Goal: Information Seeking & Learning: Compare options

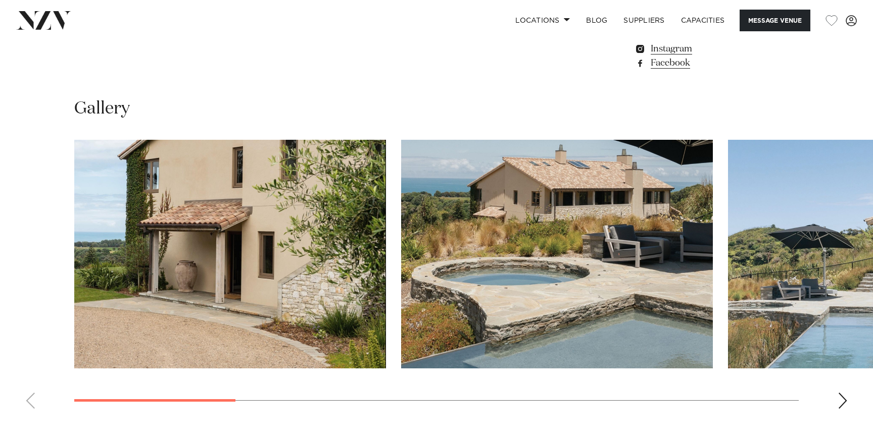
scroll to position [893, 0]
click at [844, 405] on div "Next slide" at bounding box center [842, 400] width 10 height 16
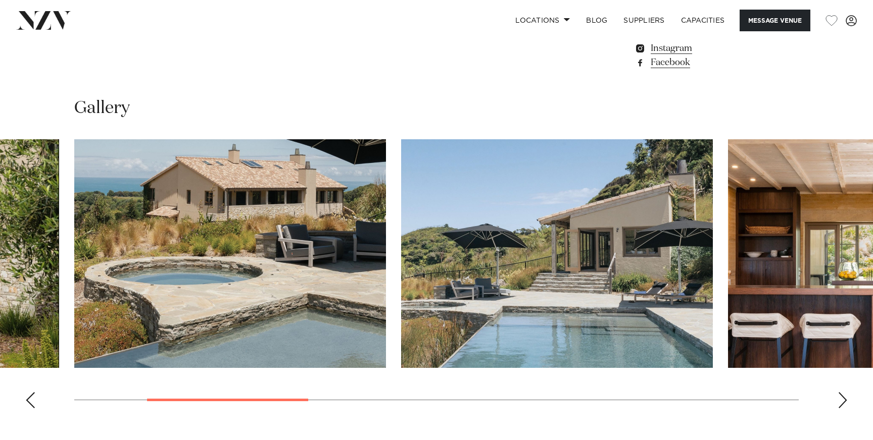
click at [844, 405] on div "Next slide" at bounding box center [842, 400] width 10 height 16
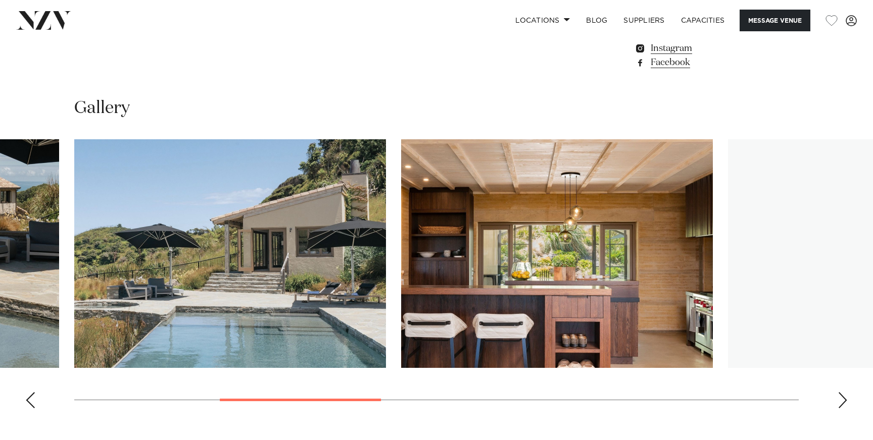
click at [844, 405] on div "Next slide" at bounding box center [842, 400] width 10 height 16
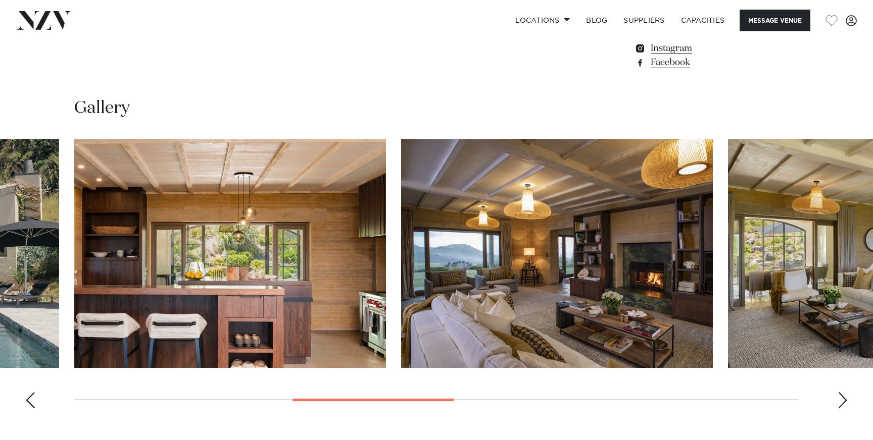
click at [844, 405] on div "Next slide" at bounding box center [842, 400] width 10 height 16
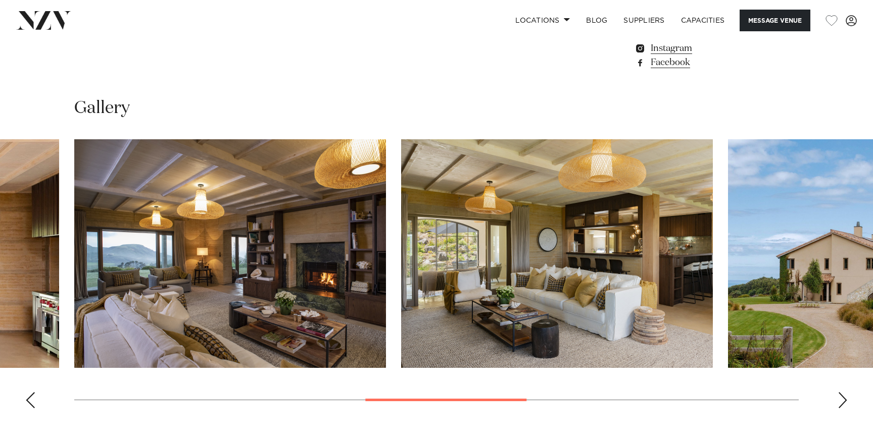
click at [844, 405] on div "Next slide" at bounding box center [842, 400] width 10 height 16
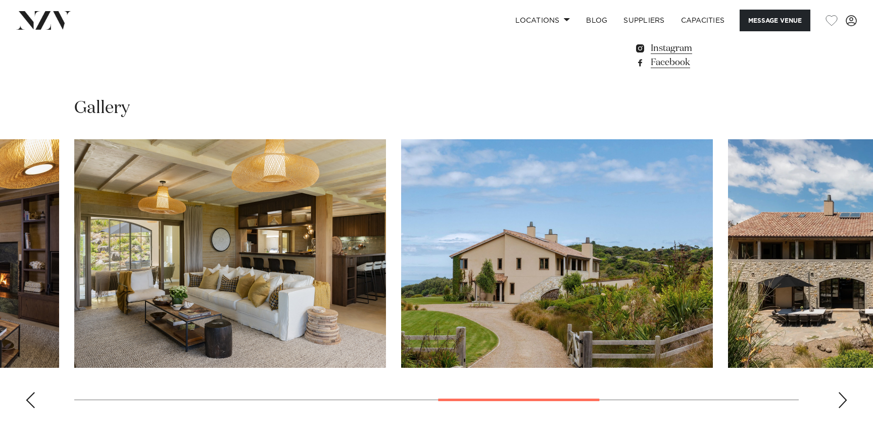
click at [844, 405] on div "Next slide" at bounding box center [842, 400] width 10 height 16
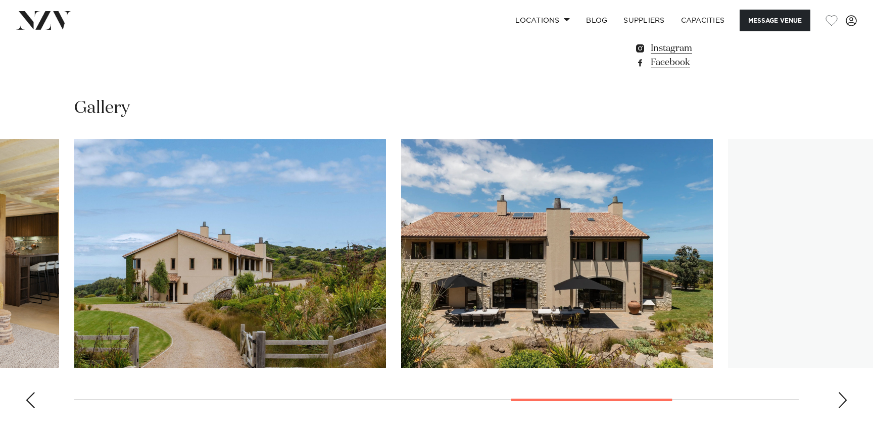
click at [844, 405] on div "Next slide" at bounding box center [842, 400] width 10 height 16
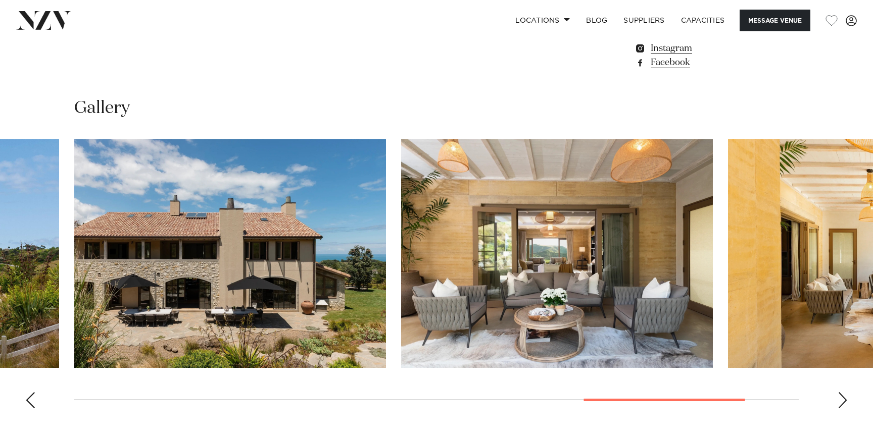
click at [844, 405] on div "Next slide" at bounding box center [842, 400] width 10 height 16
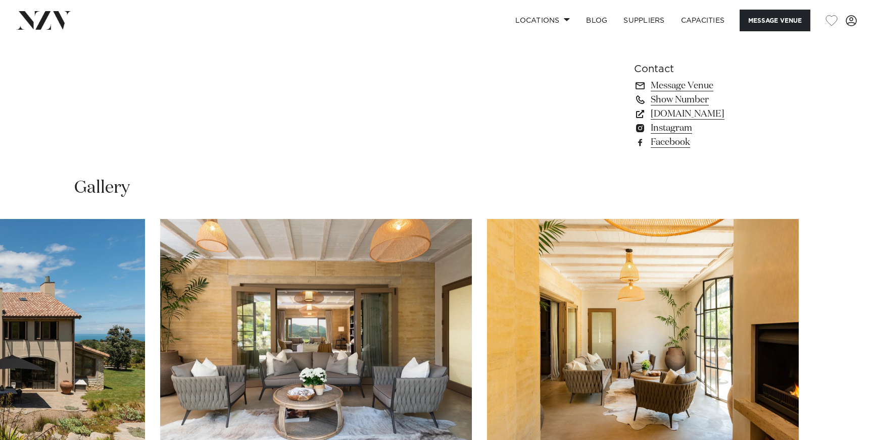
scroll to position [837, 0]
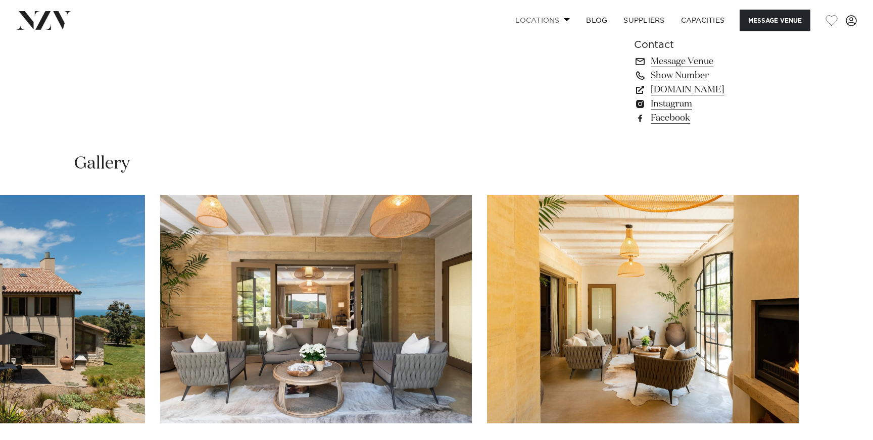
click at [557, 21] on link "Locations" at bounding box center [542, 21] width 71 height 22
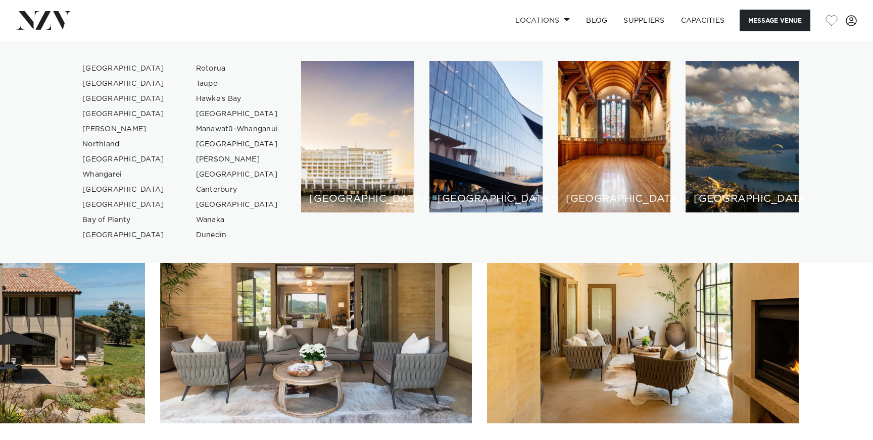
click at [95, 67] on link "[GEOGRAPHIC_DATA]" at bounding box center [123, 68] width 98 height 15
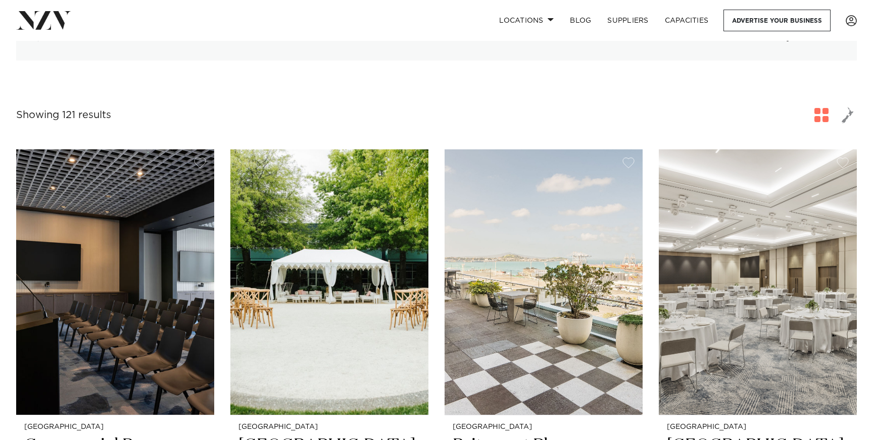
scroll to position [338, 0]
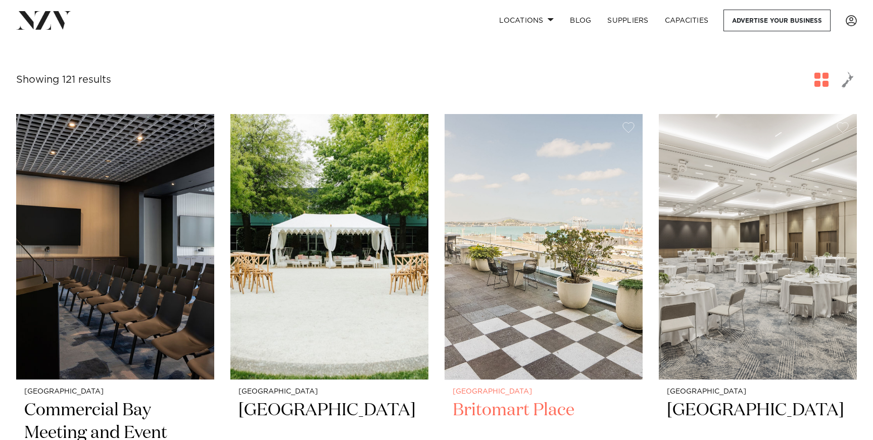
click at [534, 285] on img at bounding box center [543, 247] width 198 height 266
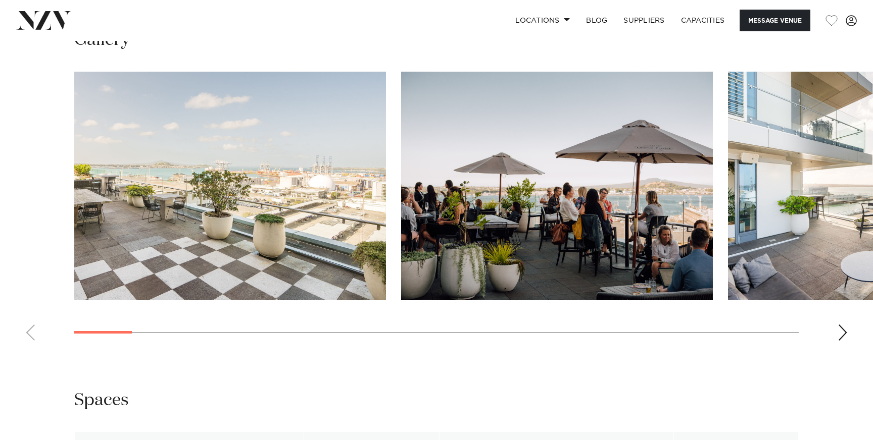
scroll to position [1003, 0]
click at [848, 338] on swiper-container at bounding box center [436, 210] width 873 height 277
click at [839, 335] on div "Next slide" at bounding box center [842, 333] width 10 height 16
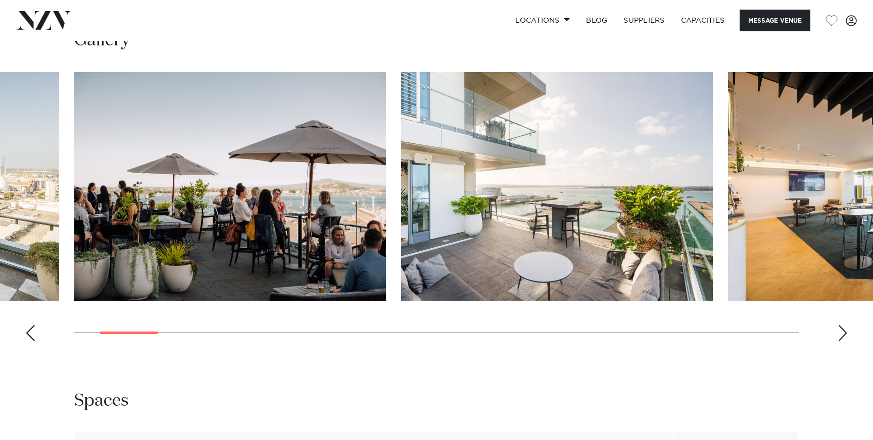
click at [842, 338] on div "Next slide" at bounding box center [842, 333] width 10 height 16
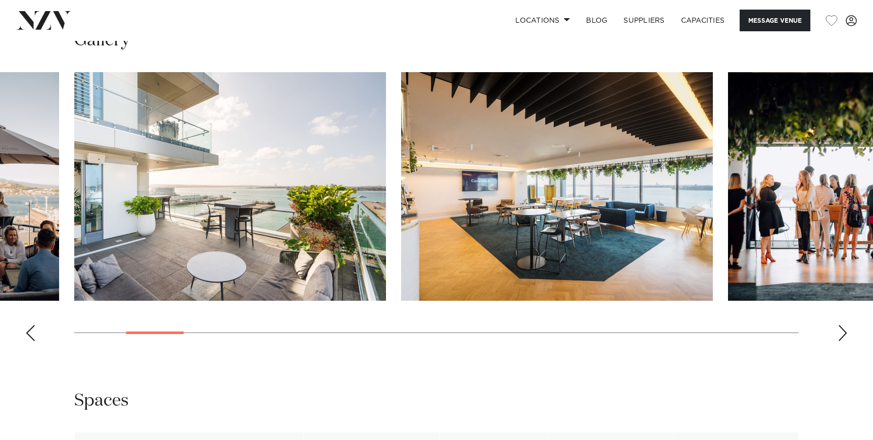
click at [840, 334] on div "Next slide" at bounding box center [842, 333] width 10 height 16
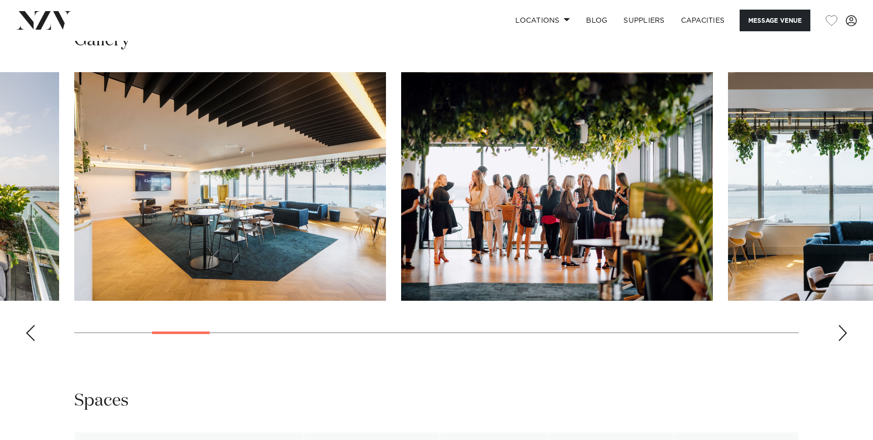
click at [840, 334] on div "Next slide" at bounding box center [842, 333] width 10 height 16
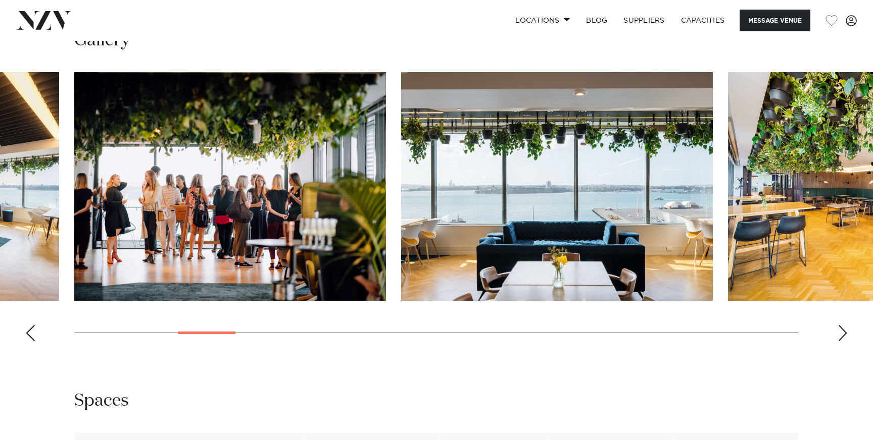
click at [840, 337] on div "Next slide" at bounding box center [842, 333] width 10 height 16
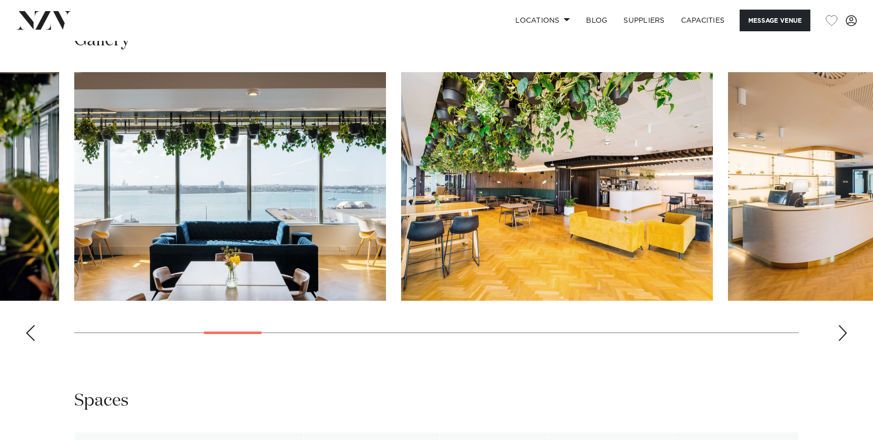
click at [840, 336] on div "Next slide" at bounding box center [842, 333] width 10 height 16
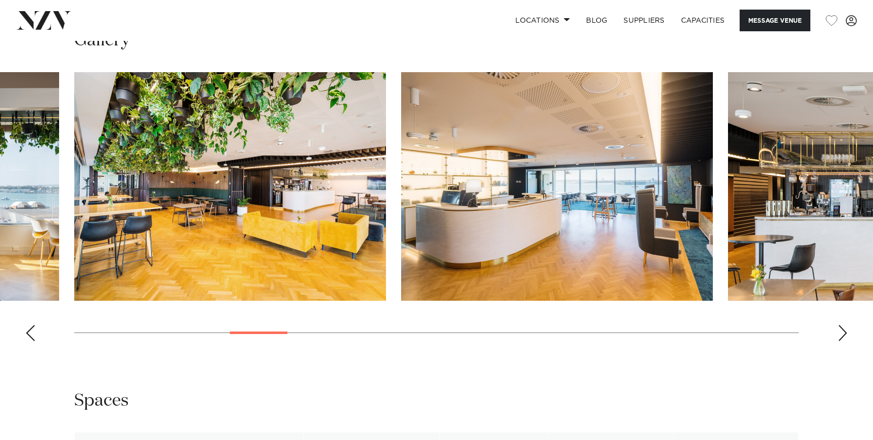
click at [840, 338] on div "Next slide" at bounding box center [842, 333] width 10 height 16
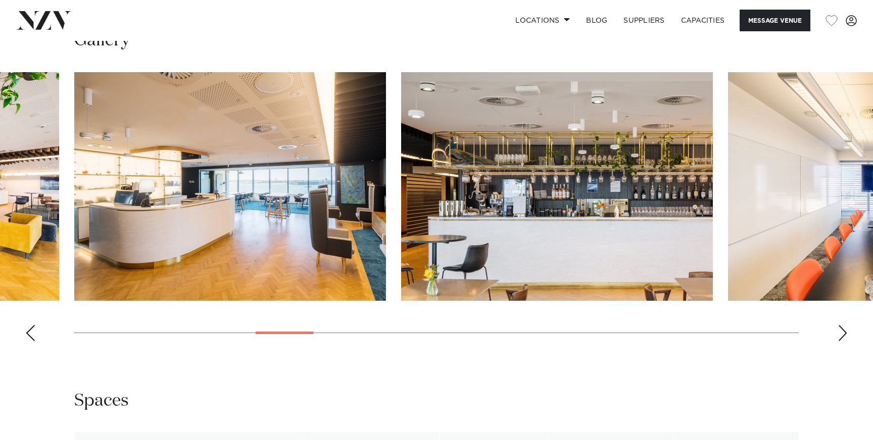
click at [840, 339] on div "Next slide" at bounding box center [842, 333] width 10 height 16
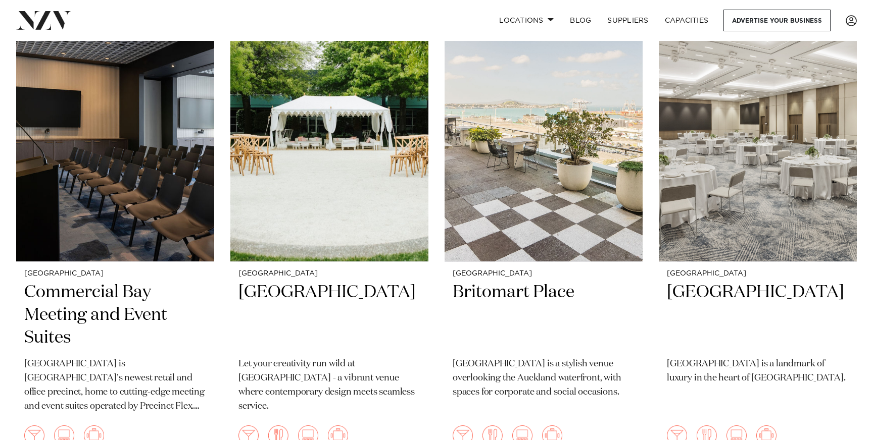
scroll to position [505, 0]
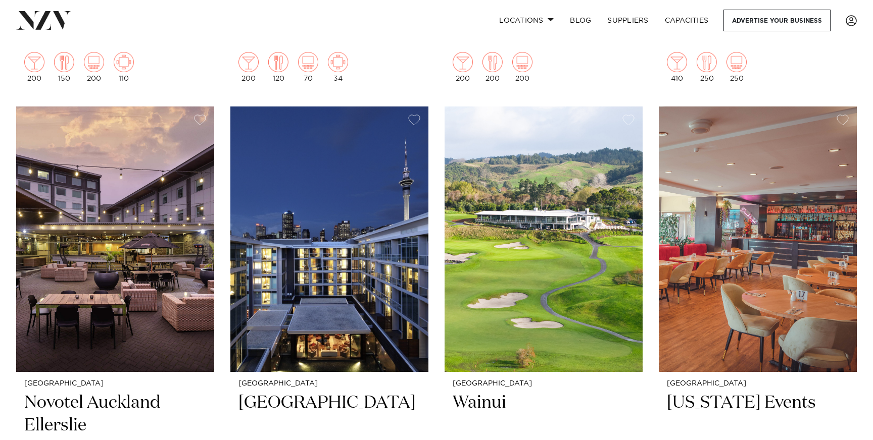
scroll to position [2865, 0]
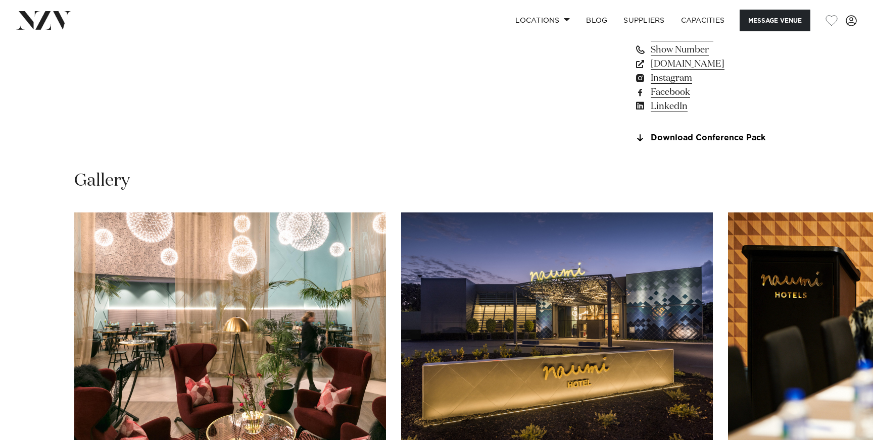
scroll to position [981, 0]
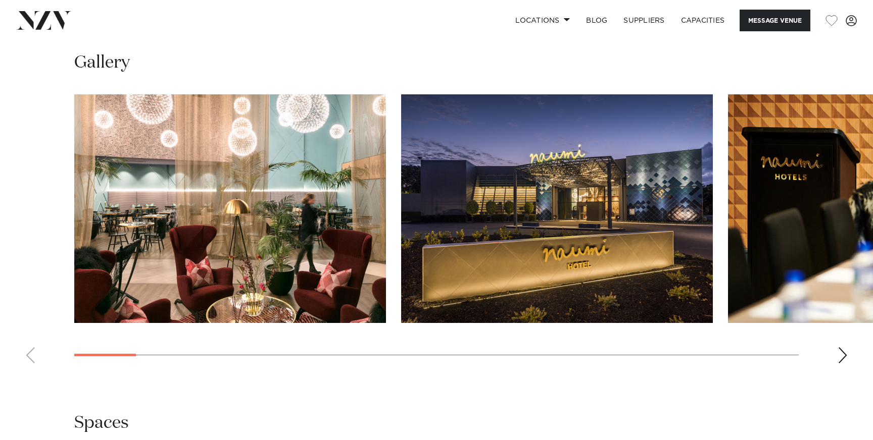
click at [846, 364] on div "Next slide" at bounding box center [842, 356] width 10 height 16
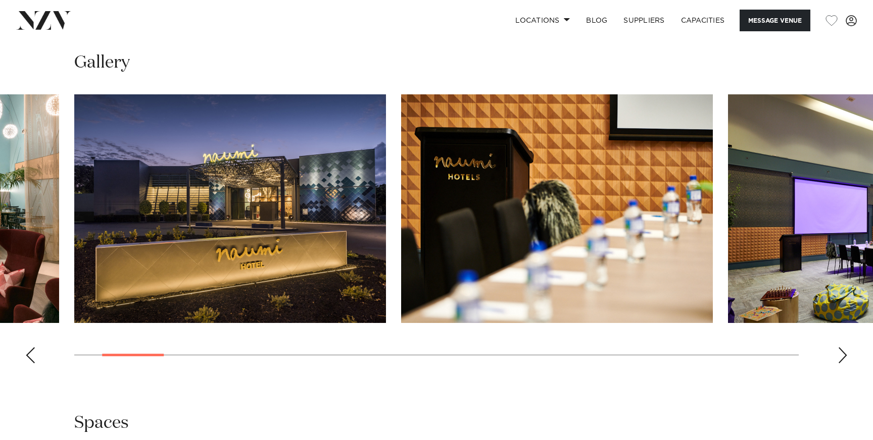
click at [847, 364] on div "Next slide" at bounding box center [842, 356] width 10 height 16
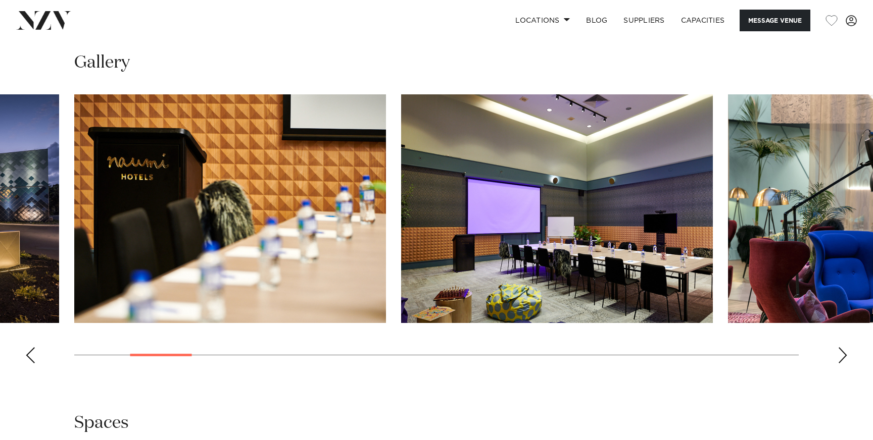
click at [847, 364] on div "Next slide" at bounding box center [842, 356] width 10 height 16
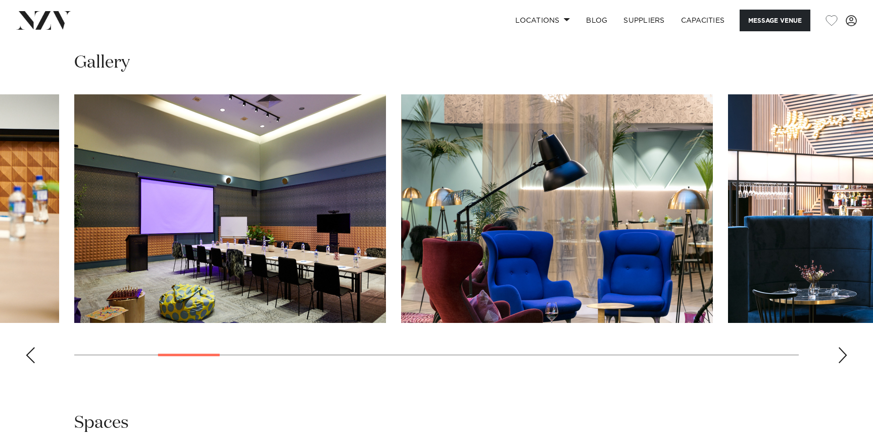
click at [847, 364] on div "Next slide" at bounding box center [842, 356] width 10 height 16
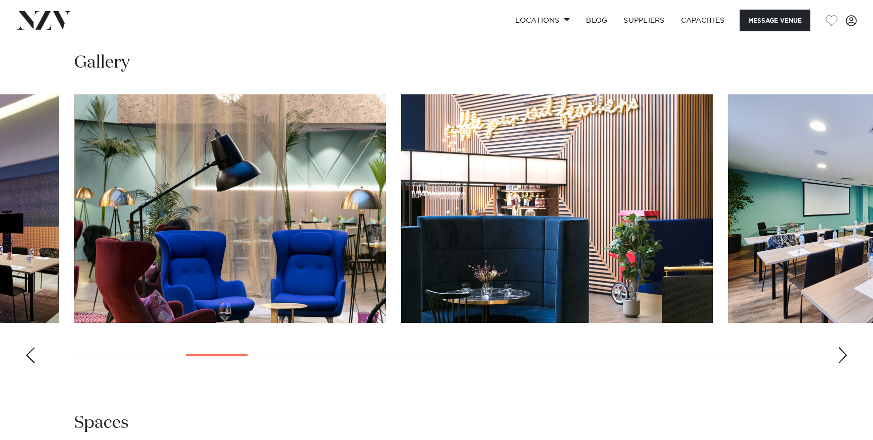
click at [847, 364] on div "Next slide" at bounding box center [842, 356] width 10 height 16
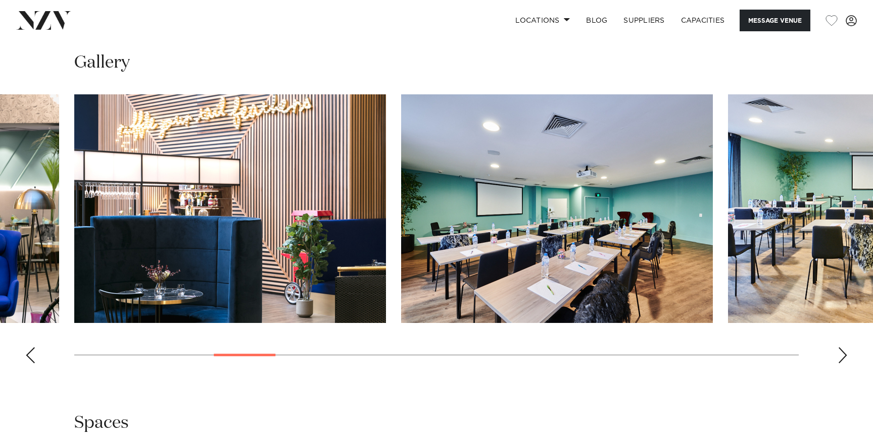
click at [847, 364] on div "Next slide" at bounding box center [842, 356] width 10 height 16
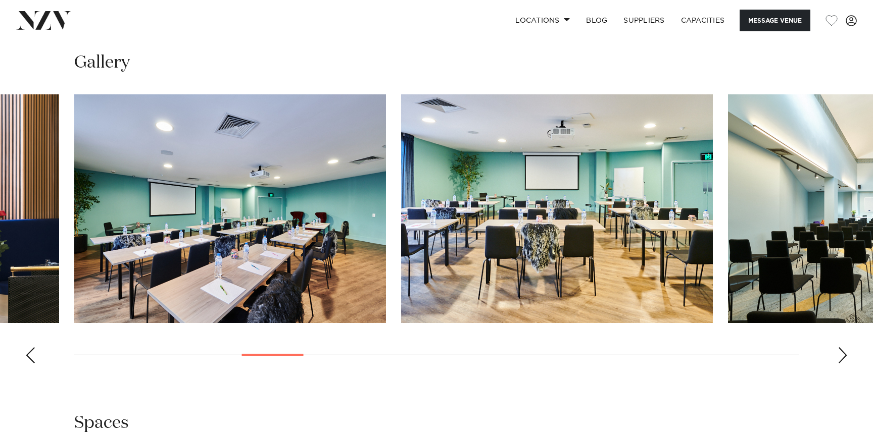
click at [847, 364] on div "Next slide" at bounding box center [842, 356] width 10 height 16
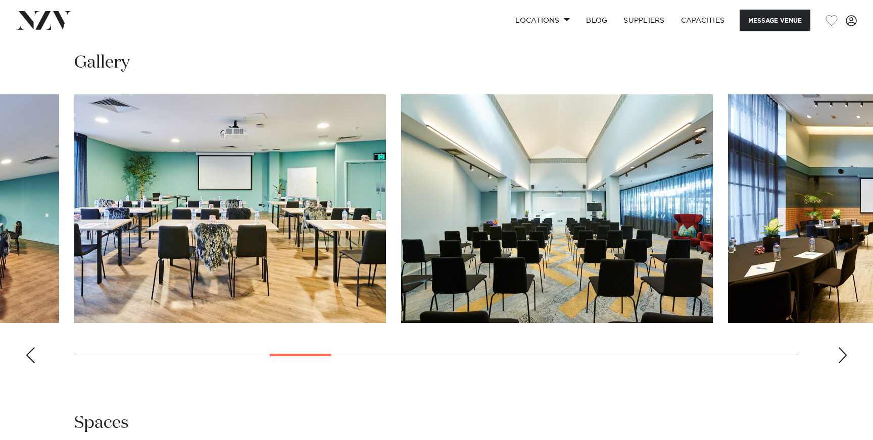
click at [847, 364] on div "Next slide" at bounding box center [842, 356] width 10 height 16
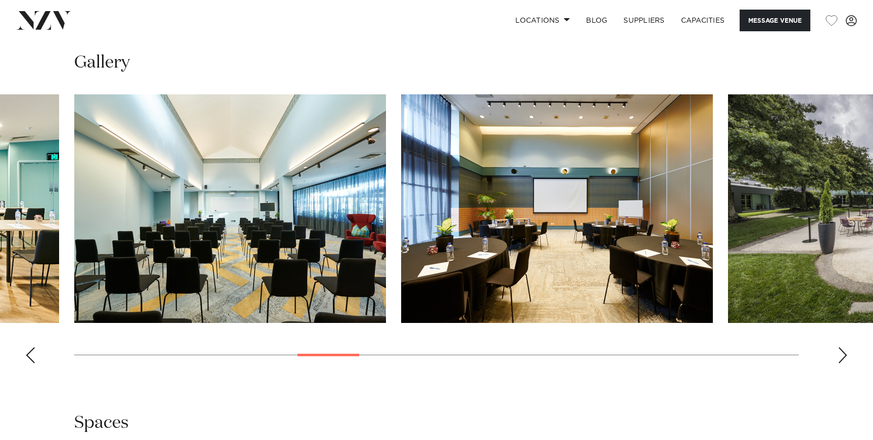
click at [847, 364] on div "Next slide" at bounding box center [842, 356] width 10 height 16
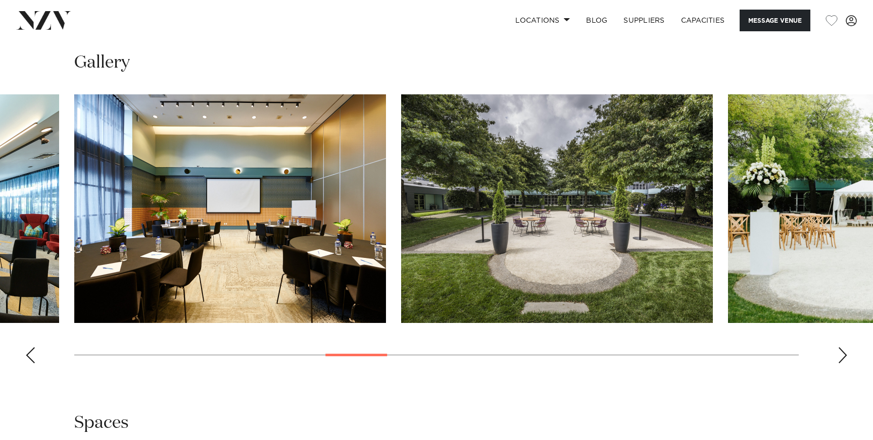
click at [847, 364] on div "Next slide" at bounding box center [842, 356] width 10 height 16
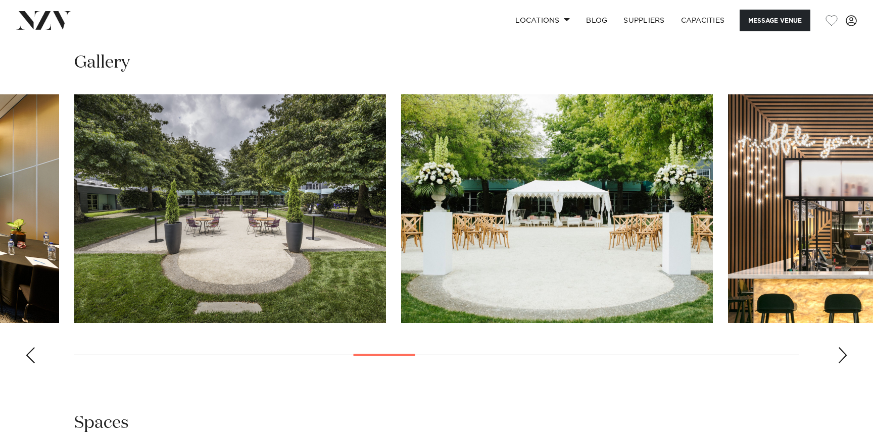
click at [847, 372] on swiper-container at bounding box center [436, 232] width 873 height 277
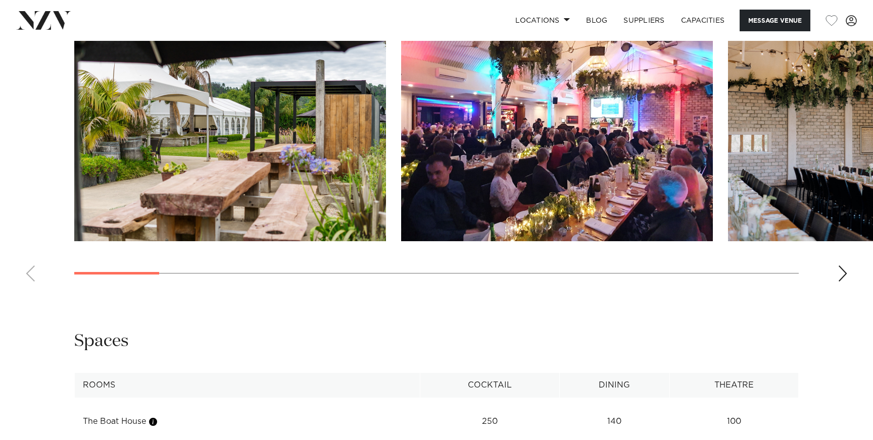
scroll to position [1022, 0]
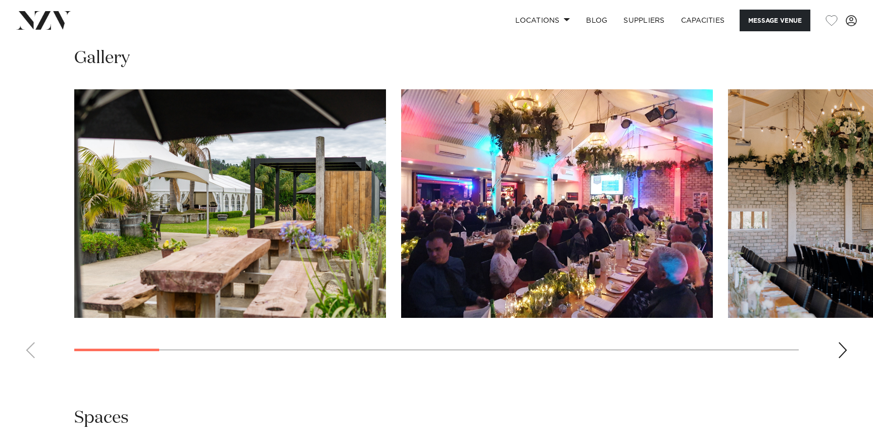
click at [843, 350] on div "Next slide" at bounding box center [842, 350] width 10 height 16
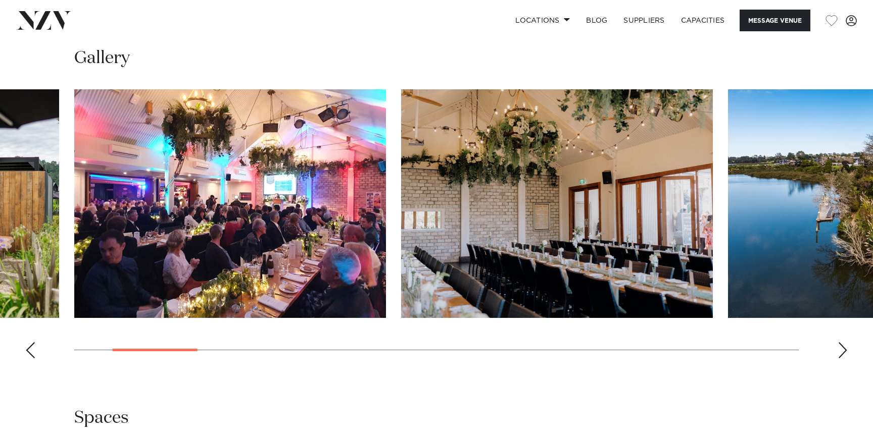
click at [844, 355] on swiper-container at bounding box center [436, 227] width 873 height 277
click at [843, 351] on div "Next slide" at bounding box center [842, 350] width 10 height 16
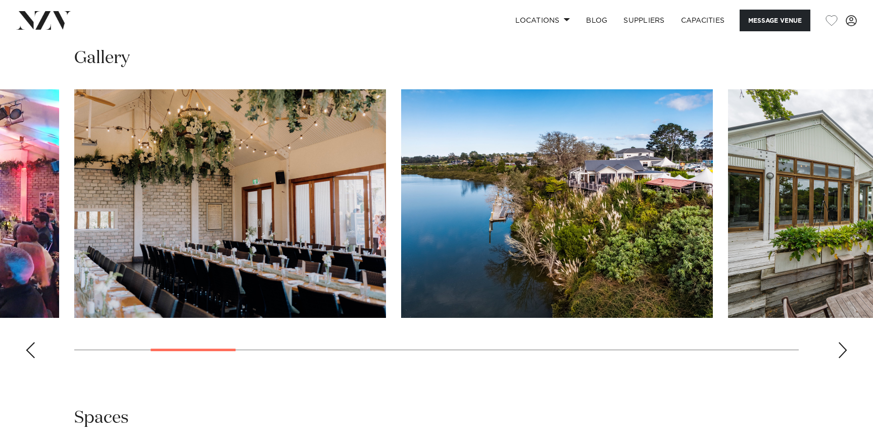
click at [843, 351] on div "Next slide" at bounding box center [842, 350] width 10 height 16
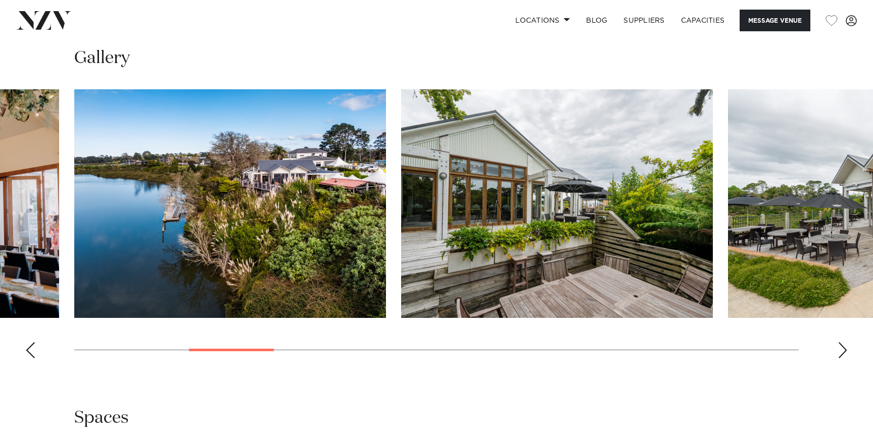
click at [843, 353] on swiper-container at bounding box center [436, 227] width 873 height 277
click at [839, 344] on div "Next slide" at bounding box center [842, 350] width 10 height 16
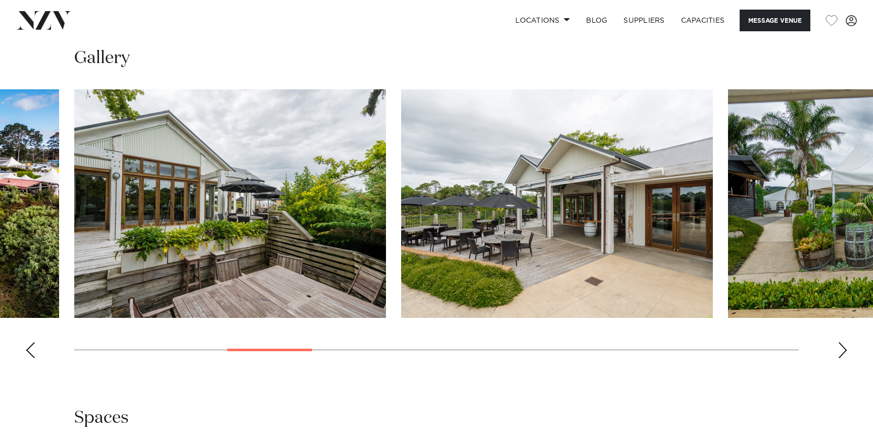
click at [841, 342] on div "Next slide" at bounding box center [842, 350] width 10 height 16
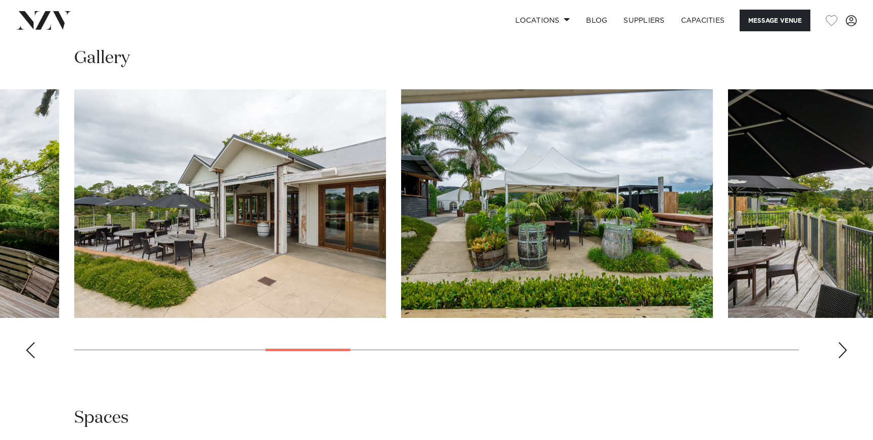
click at [841, 344] on div "Next slide" at bounding box center [842, 350] width 10 height 16
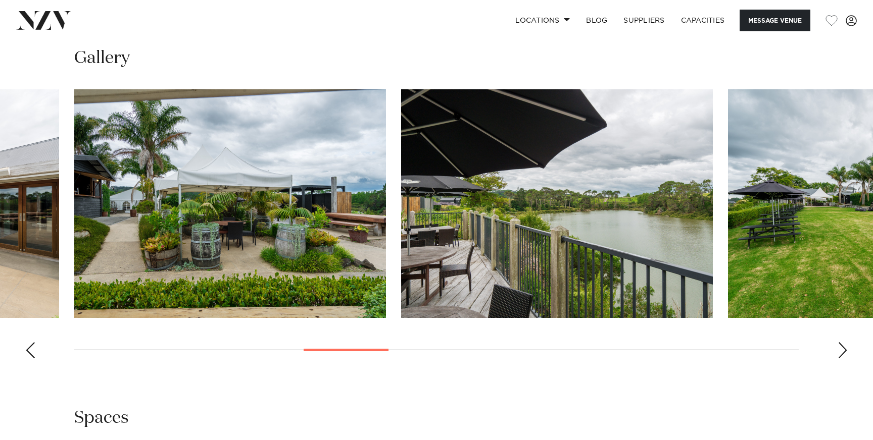
click at [841, 347] on div "Next slide" at bounding box center [842, 350] width 10 height 16
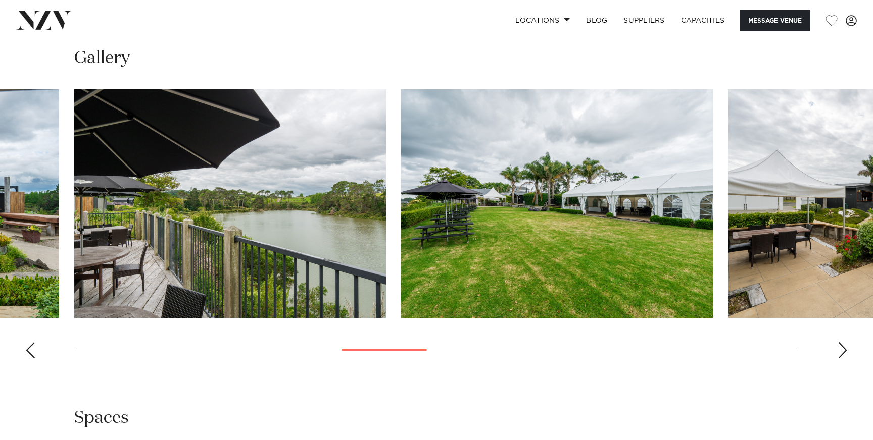
click at [841, 350] on div "Next slide" at bounding box center [842, 350] width 10 height 16
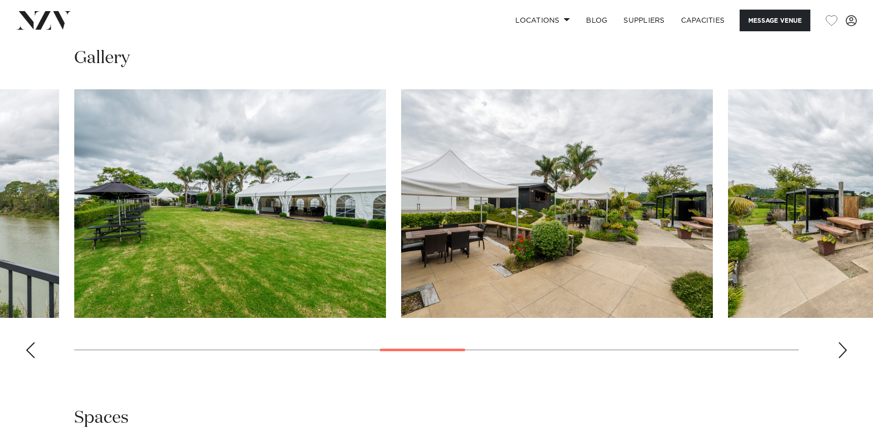
click at [841, 350] on div "Next slide" at bounding box center [842, 350] width 10 height 16
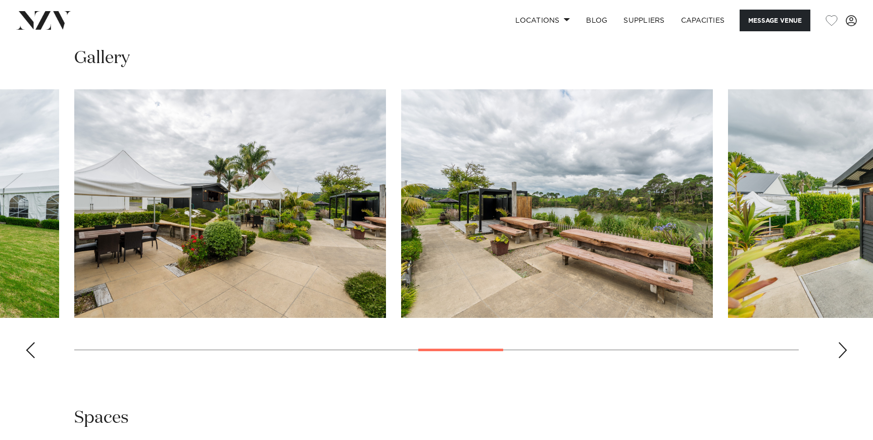
click at [841, 350] on div "Next slide" at bounding box center [842, 350] width 10 height 16
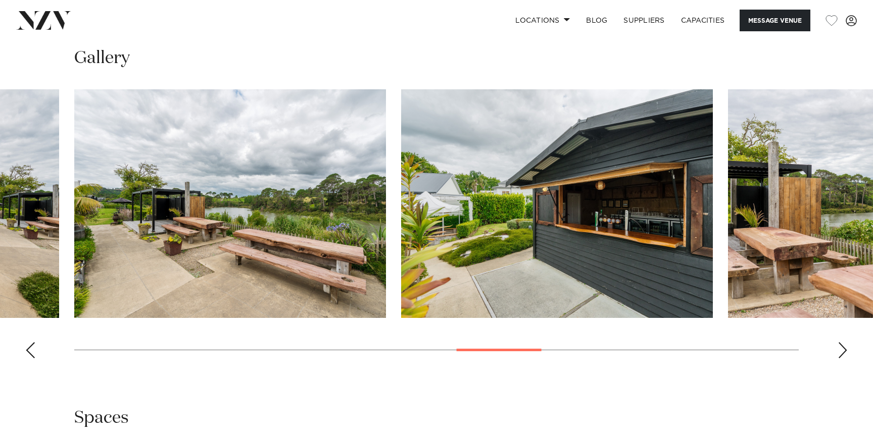
click at [841, 350] on div "Next slide" at bounding box center [842, 350] width 10 height 16
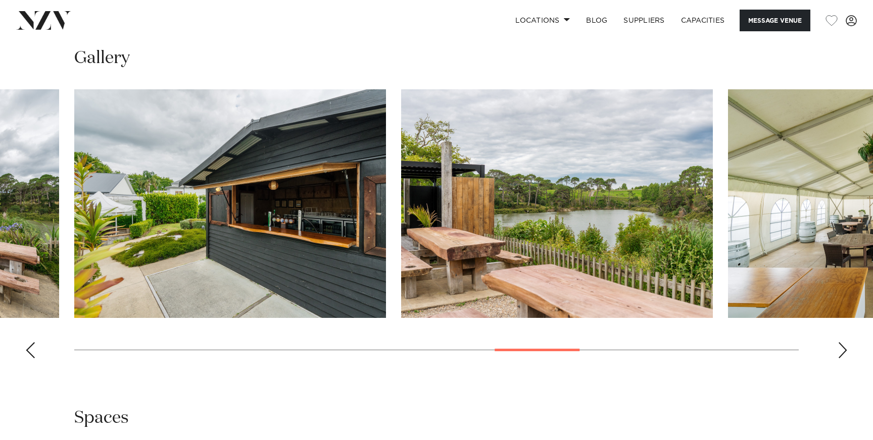
click at [841, 352] on div "Next slide" at bounding box center [842, 350] width 10 height 16
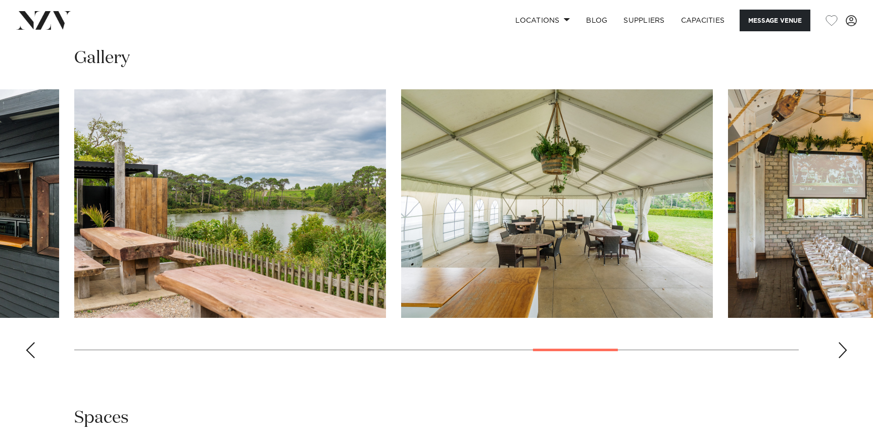
click at [841, 353] on swiper-container at bounding box center [436, 227] width 873 height 277
click at [841, 352] on div "Next slide" at bounding box center [842, 350] width 10 height 16
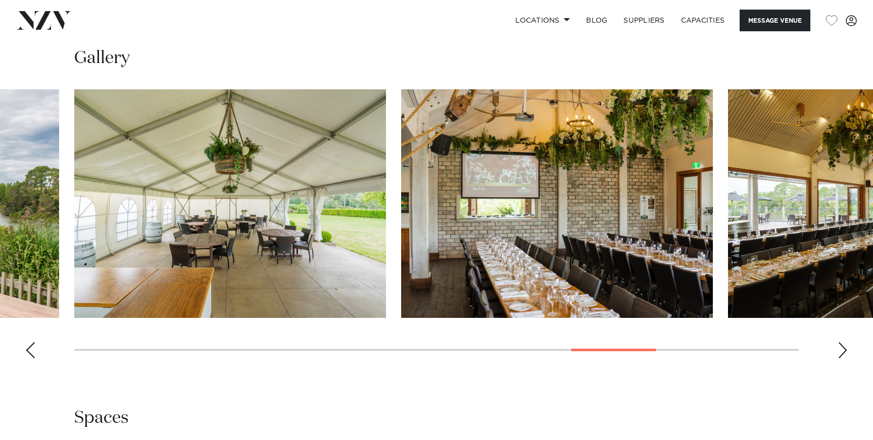
click at [845, 343] on div "Next slide" at bounding box center [842, 350] width 10 height 16
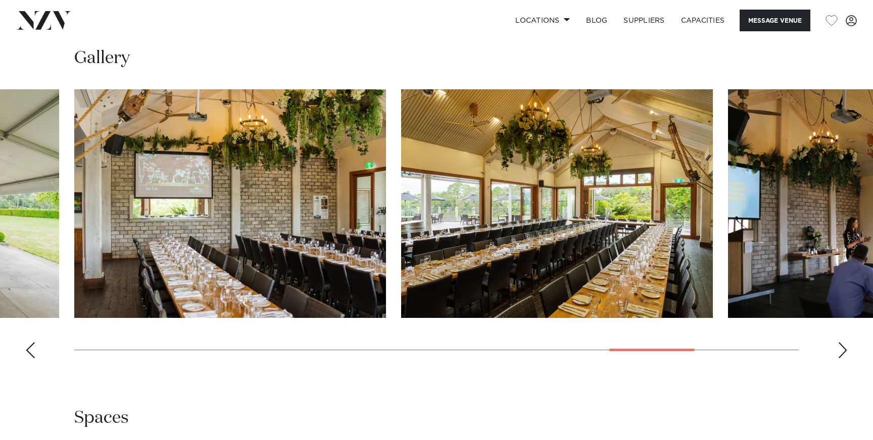
click at [845, 349] on div "Next slide" at bounding box center [842, 350] width 10 height 16
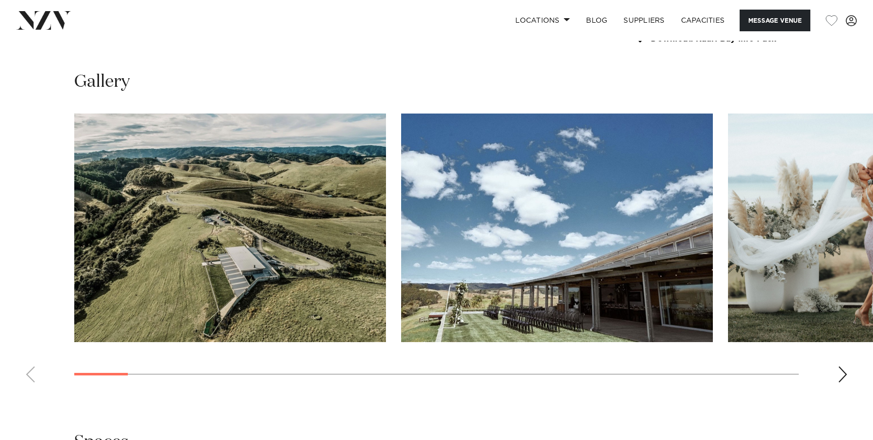
scroll to position [976, 0]
click at [845, 382] on div "Next slide" at bounding box center [842, 374] width 10 height 16
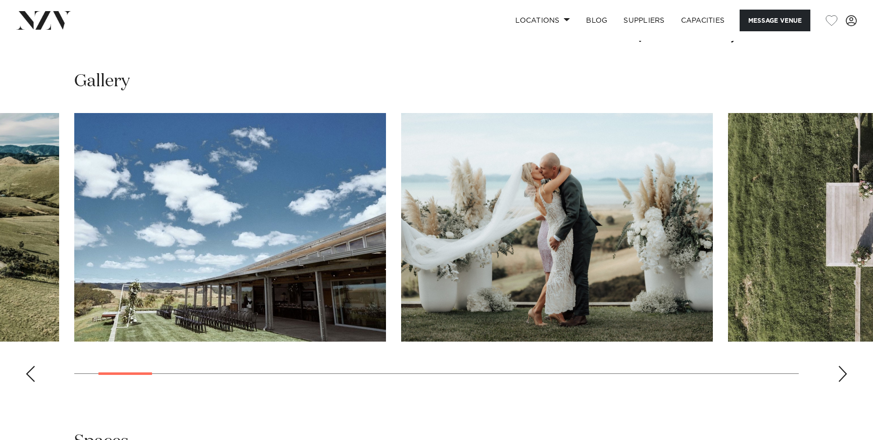
click at [845, 378] on div "Next slide" at bounding box center [842, 374] width 10 height 16
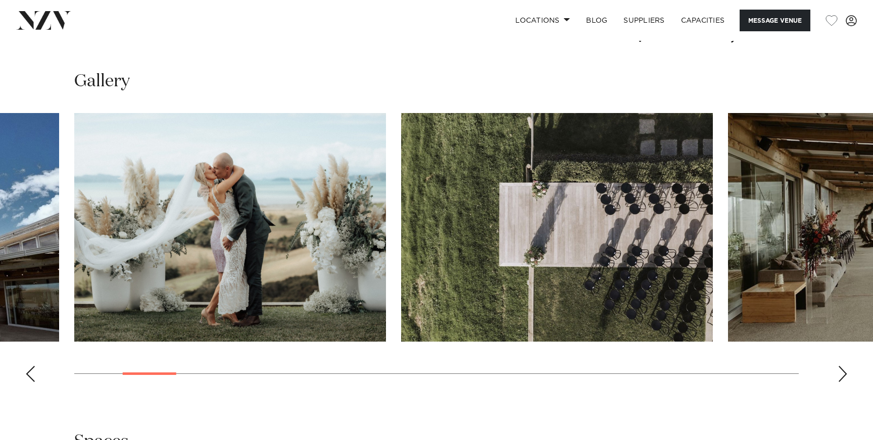
click at [845, 380] on div "Next slide" at bounding box center [842, 374] width 10 height 16
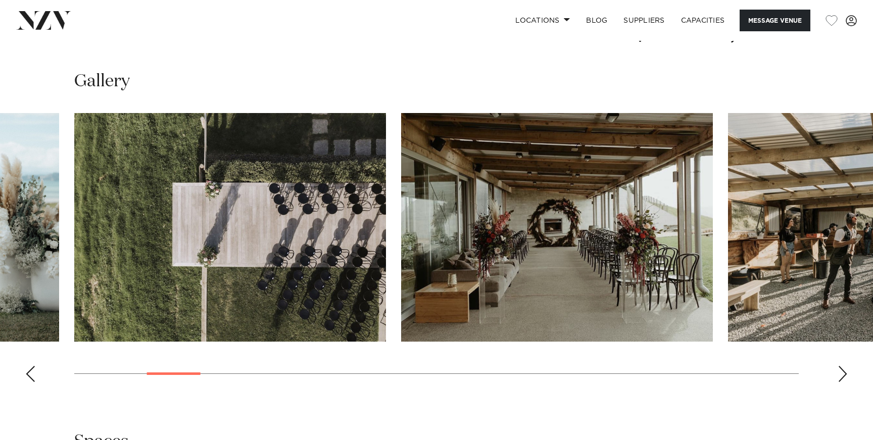
click at [845, 382] on div "Next slide" at bounding box center [842, 374] width 10 height 16
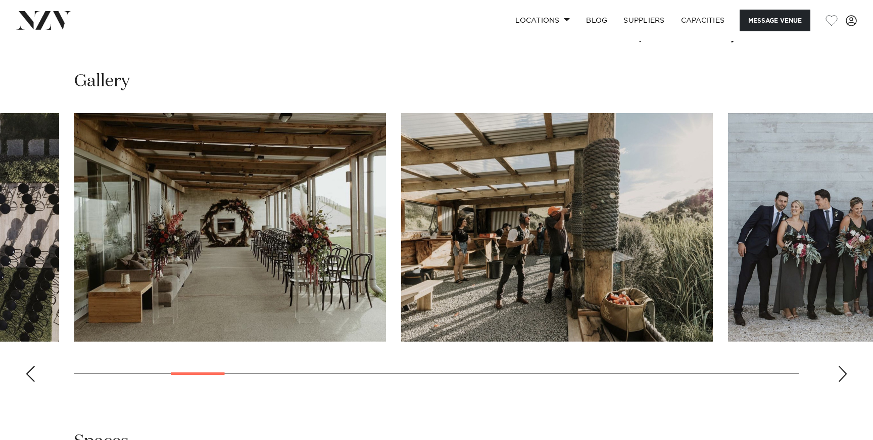
click at [845, 386] on swiper-container at bounding box center [436, 251] width 873 height 277
click at [844, 371] on div "Next slide" at bounding box center [842, 374] width 10 height 16
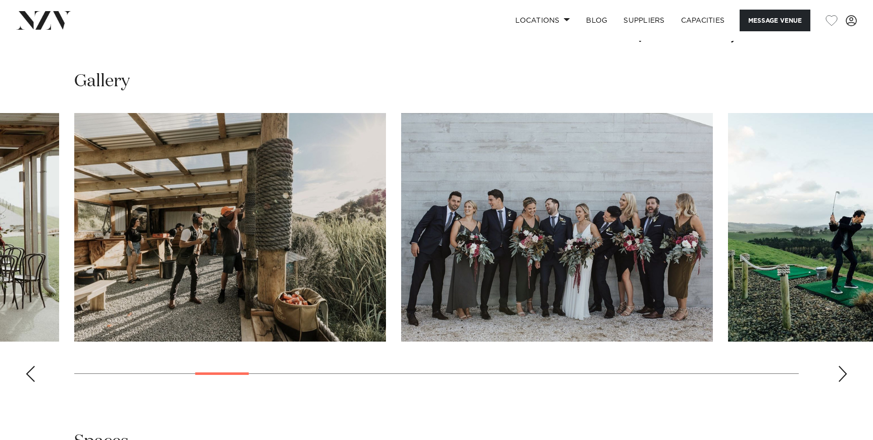
click at [844, 374] on div "Next slide" at bounding box center [842, 374] width 10 height 16
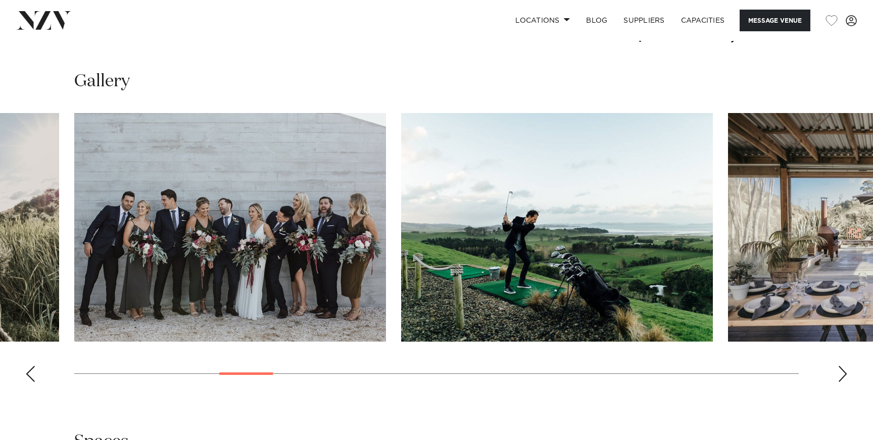
click at [844, 374] on div "Next slide" at bounding box center [842, 374] width 10 height 16
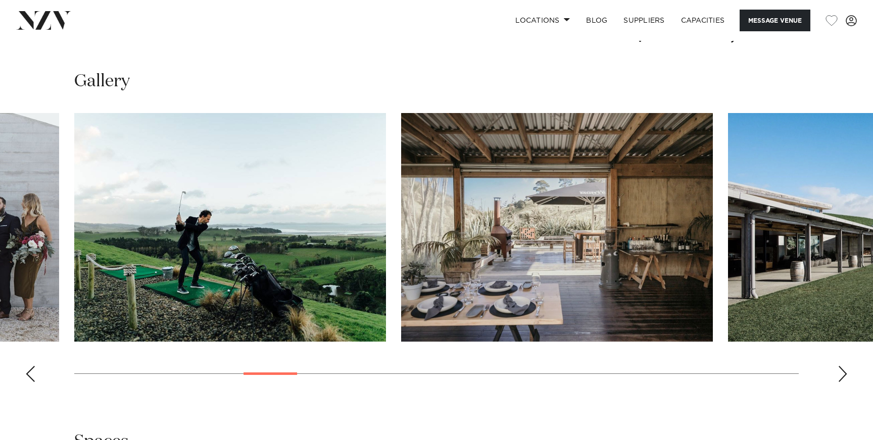
click at [844, 376] on div "Next slide" at bounding box center [842, 374] width 10 height 16
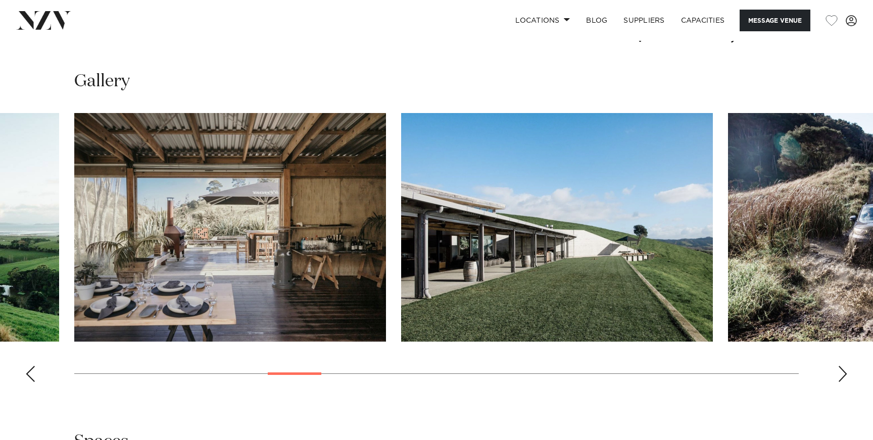
click at [844, 375] on div "Next slide" at bounding box center [842, 374] width 10 height 16
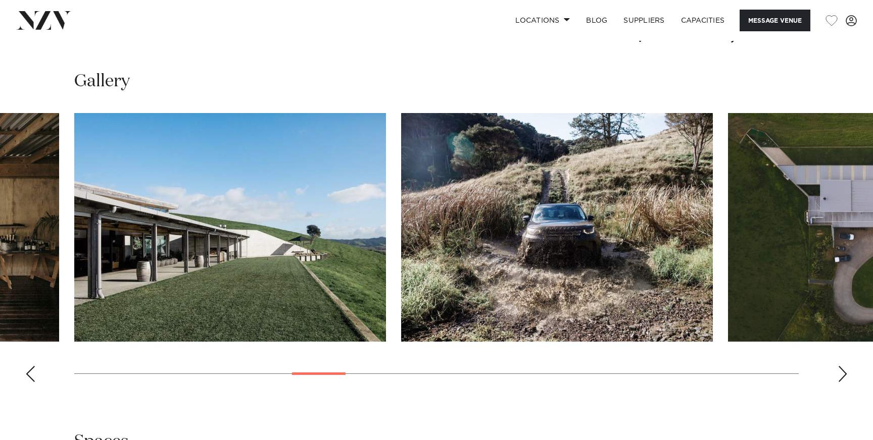
click at [844, 377] on div "Next slide" at bounding box center [842, 374] width 10 height 16
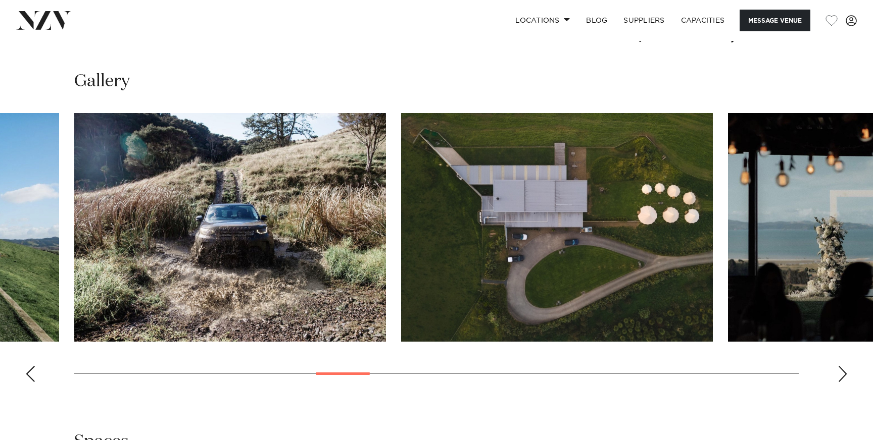
click at [844, 382] on div "Next slide" at bounding box center [842, 374] width 10 height 16
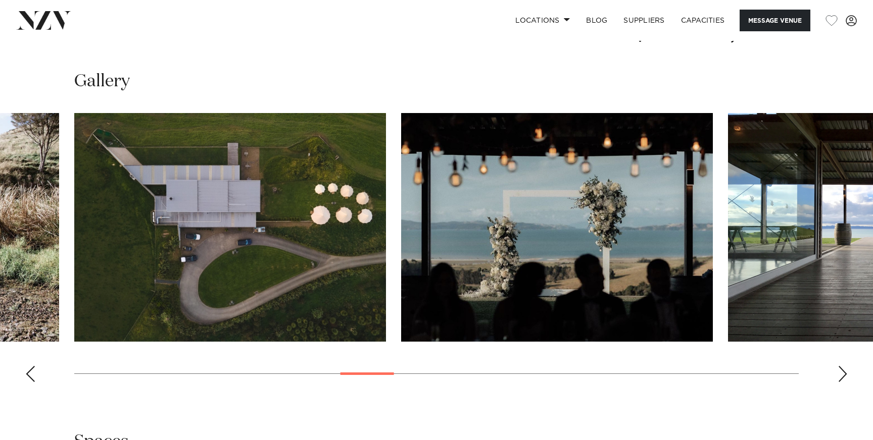
click at [844, 384] on swiper-container at bounding box center [436, 251] width 873 height 277
click at [847, 390] on swiper-container at bounding box center [436, 251] width 873 height 277
click at [847, 382] on div "Next slide" at bounding box center [842, 374] width 10 height 16
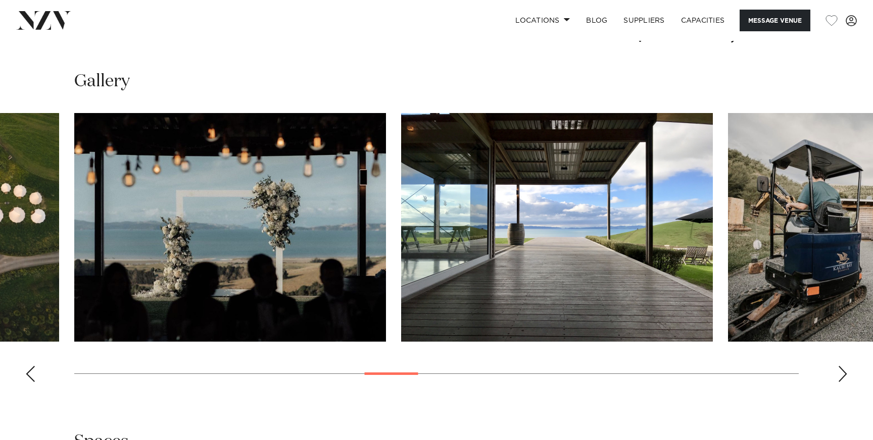
click at [847, 381] on div "Next slide" at bounding box center [842, 374] width 10 height 16
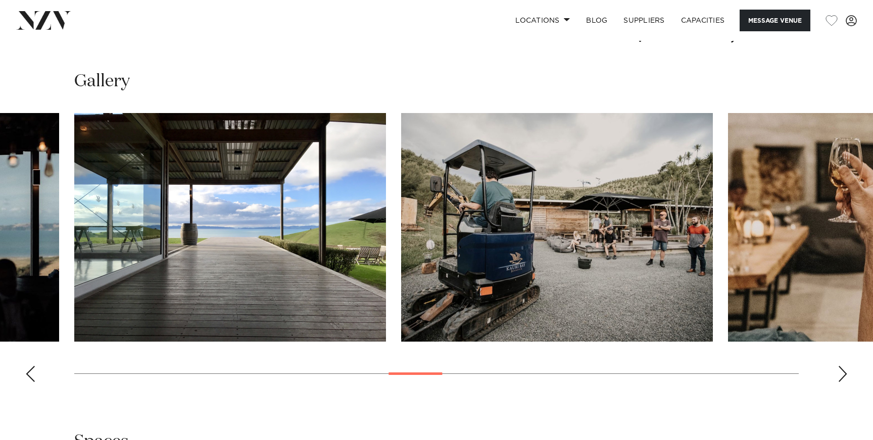
click at [847, 384] on swiper-container at bounding box center [436, 251] width 873 height 277
click at [850, 389] on swiper-container at bounding box center [436, 251] width 873 height 277
click at [849, 370] on swiper-container at bounding box center [436, 251] width 873 height 277
click at [842, 376] on div "Next slide" at bounding box center [842, 374] width 10 height 16
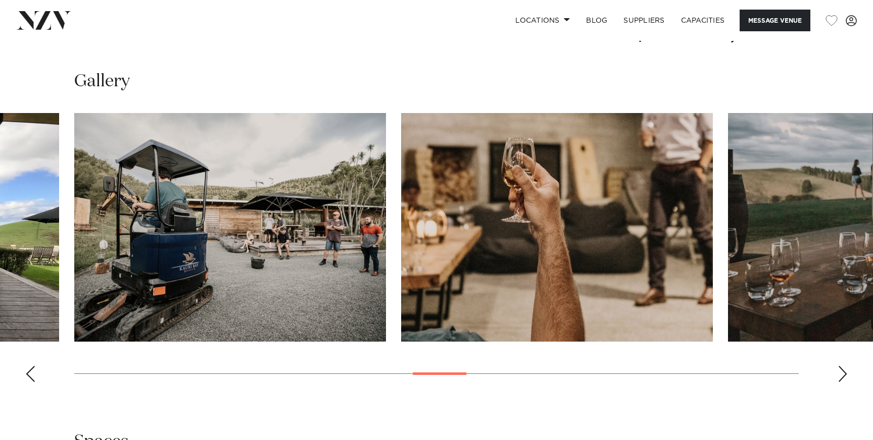
click at [842, 376] on div "Next slide" at bounding box center [842, 374] width 10 height 16
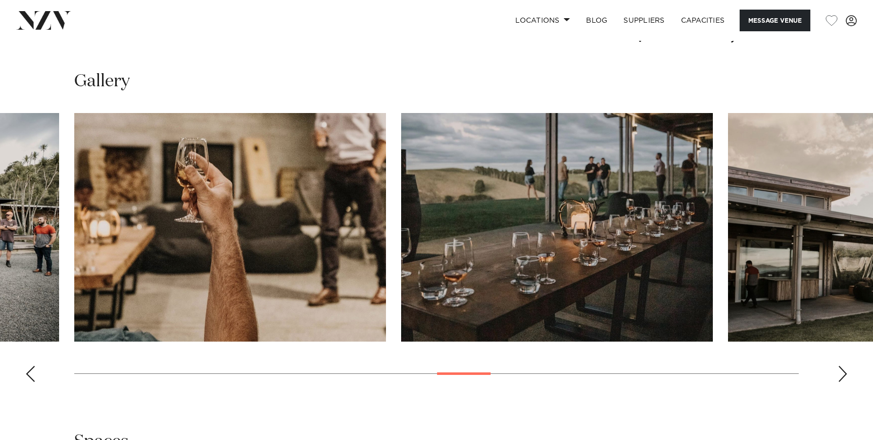
click at [842, 376] on div "Next slide" at bounding box center [842, 374] width 10 height 16
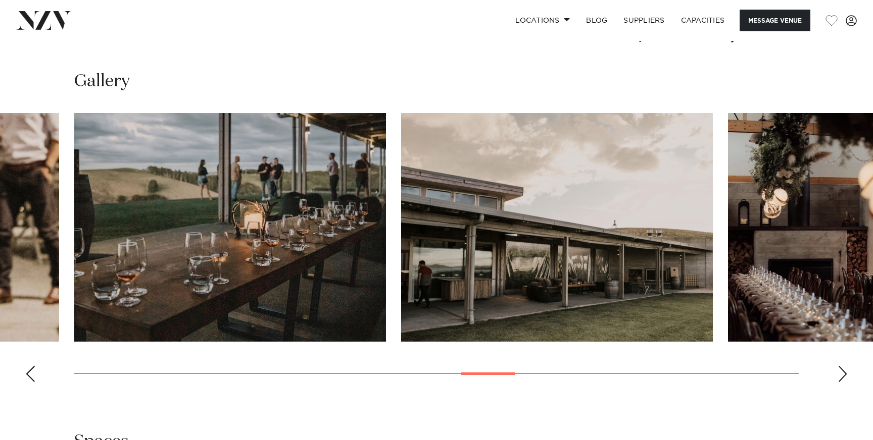
click at [842, 376] on div "Next slide" at bounding box center [842, 374] width 10 height 16
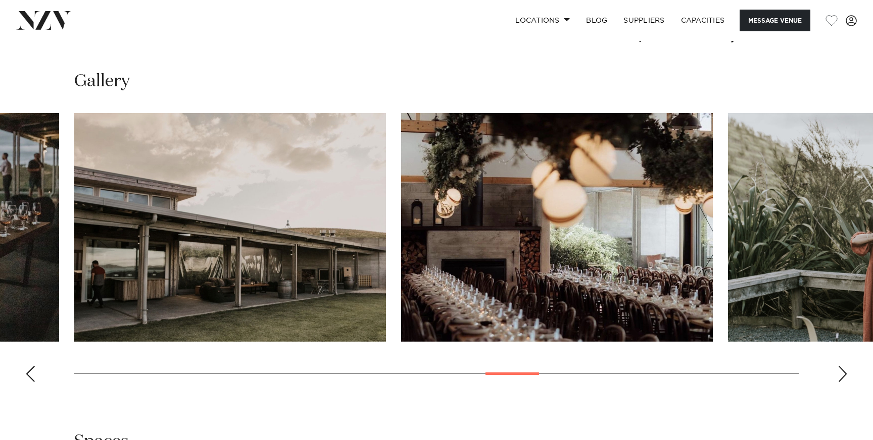
click at [842, 377] on div "Next slide" at bounding box center [842, 374] width 10 height 16
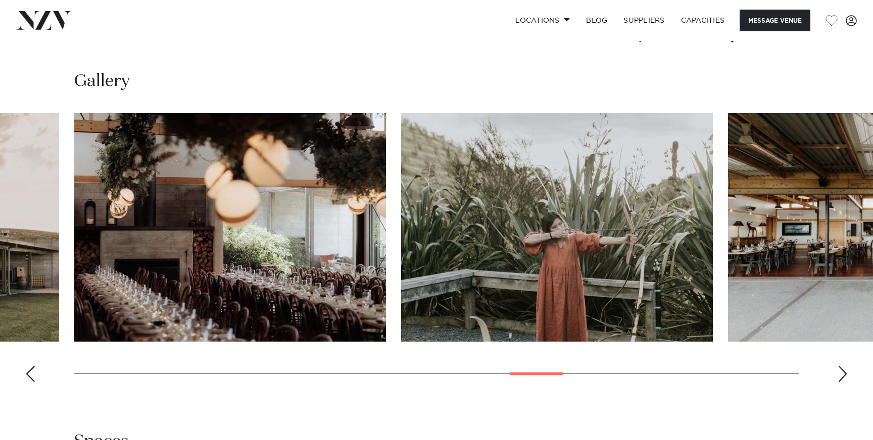
click at [842, 377] on div "Next slide" at bounding box center [842, 374] width 10 height 16
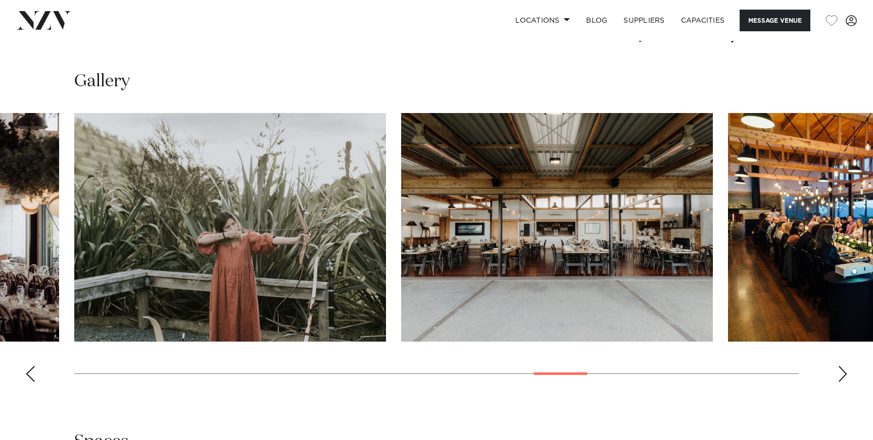
click at [842, 376] on div "Next slide" at bounding box center [842, 374] width 10 height 16
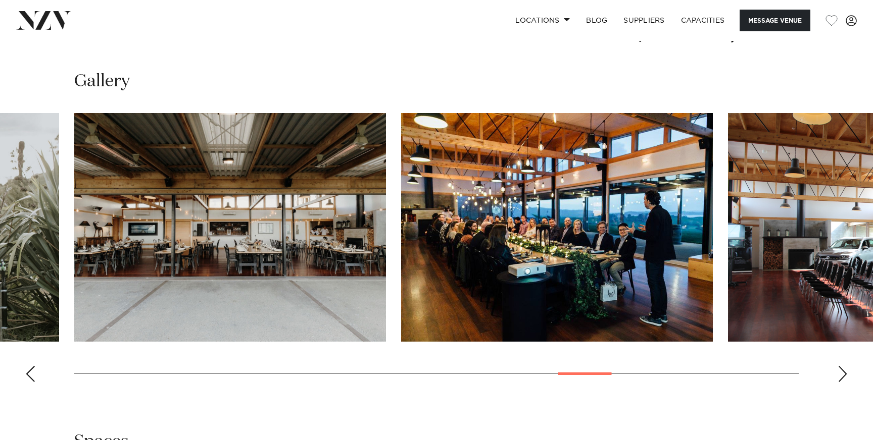
click at [842, 377] on div "Next slide" at bounding box center [842, 374] width 10 height 16
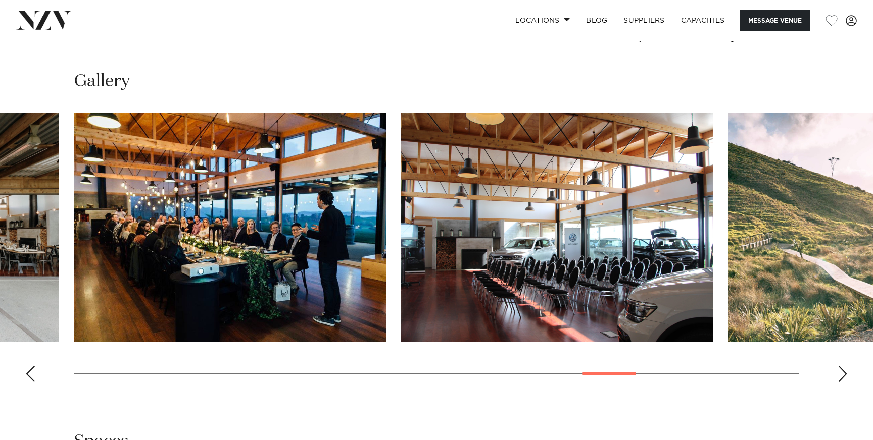
click at [842, 376] on div "Next slide" at bounding box center [842, 374] width 10 height 16
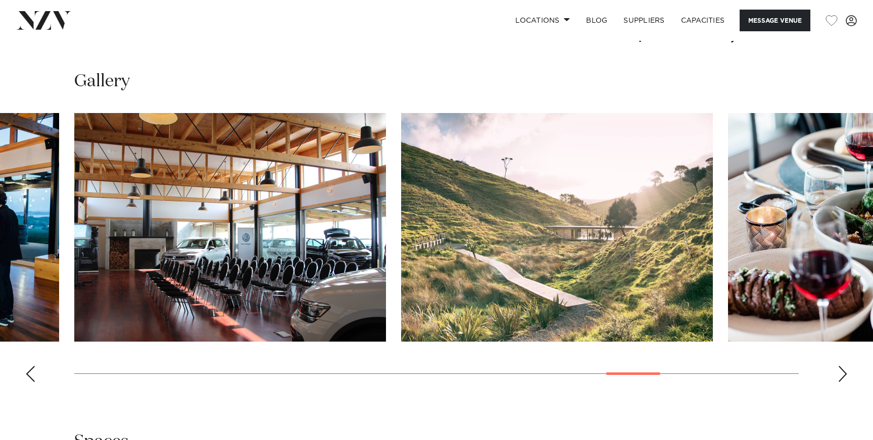
click at [842, 377] on div "Next slide" at bounding box center [842, 374] width 10 height 16
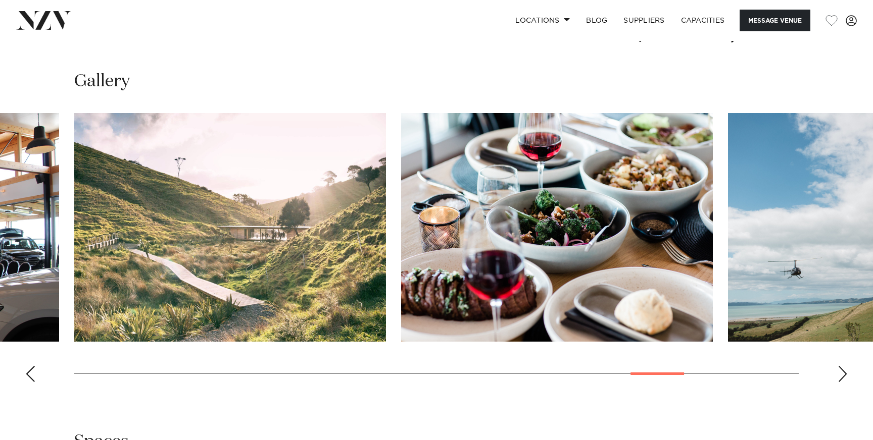
click at [842, 377] on div "Next slide" at bounding box center [842, 374] width 10 height 16
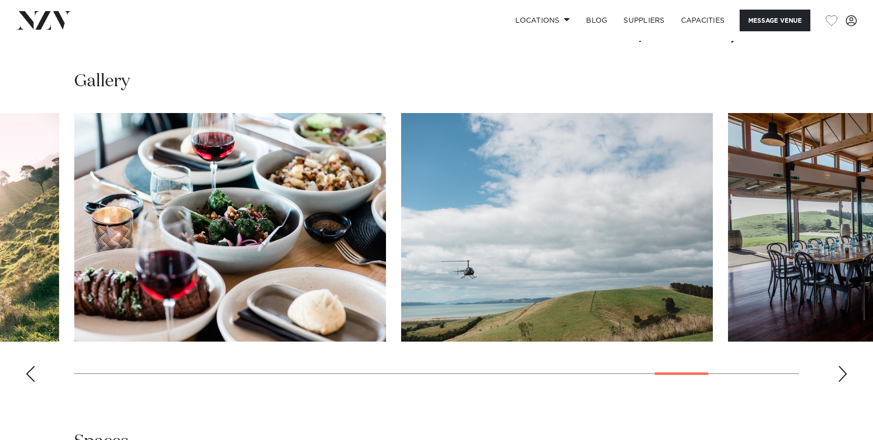
click at [842, 377] on div "Next slide" at bounding box center [842, 374] width 10 height 16
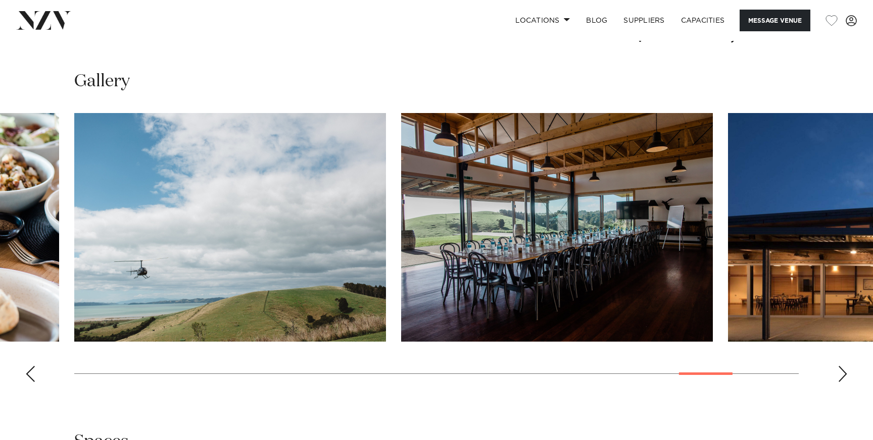
click at [842, 377] on div "Next slide" at bounding box center [842, 374] width 10 height 16
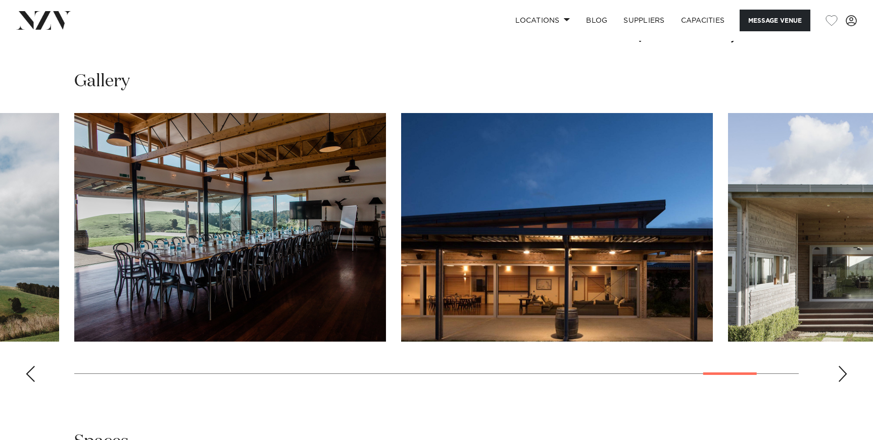
click at [841, 376] on div "Next slide" at bounding box center [842, 374] width 10 height 16
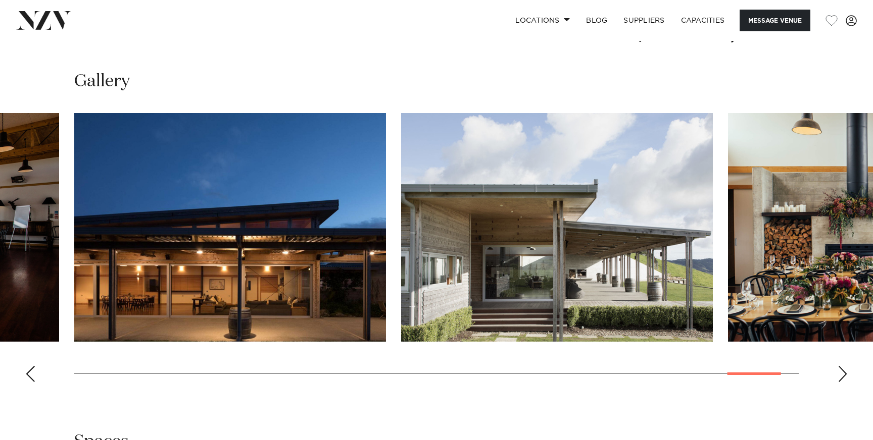
click at [841, 376] on div "Next slide" at bounding box center [842, 374] width 10 height 16
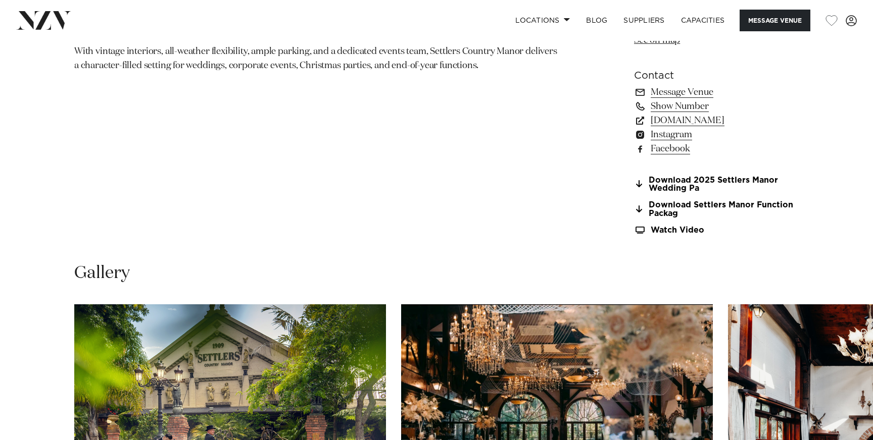
scroll to position [934, 0]
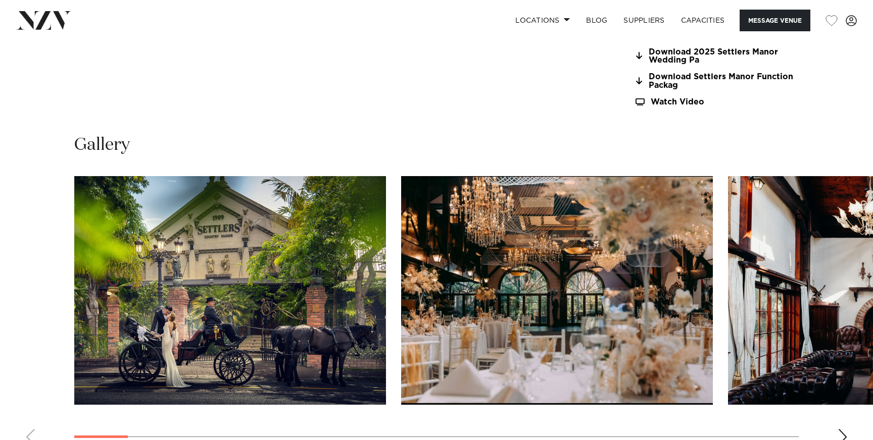
click at [324, 293] on img "1 / 30" at bounding box center [230, 290] width 312 height 229
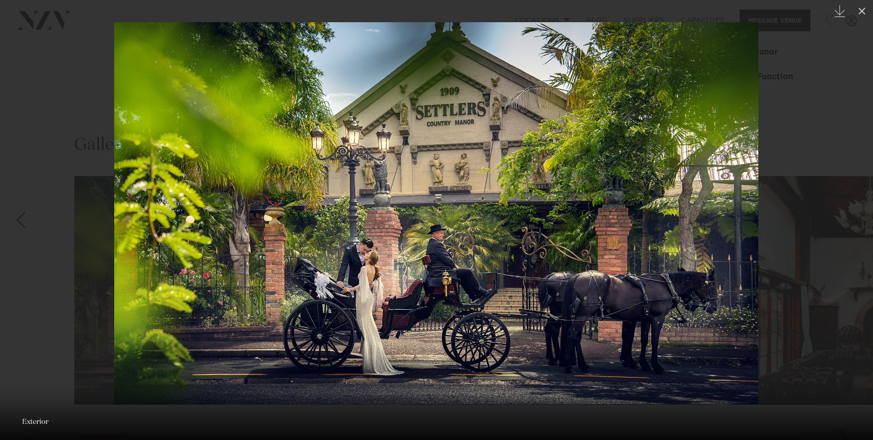
click at [788, 235] on div at bounding box center [436, 220] width 873 height 440
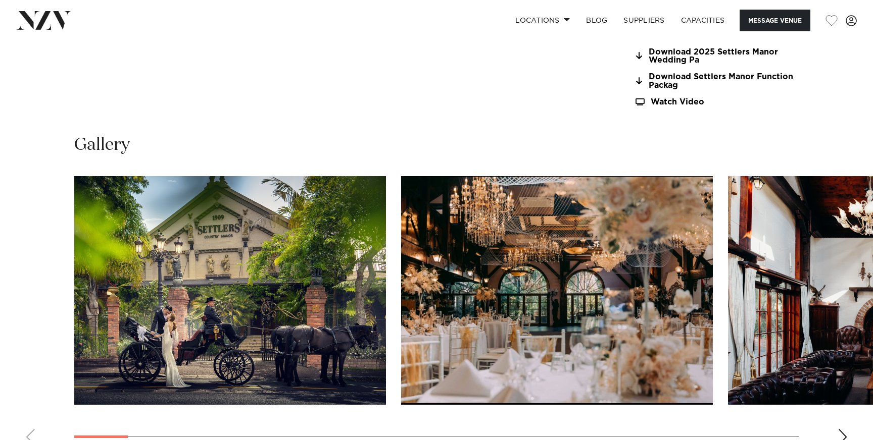
scroll to position [1071, 0]
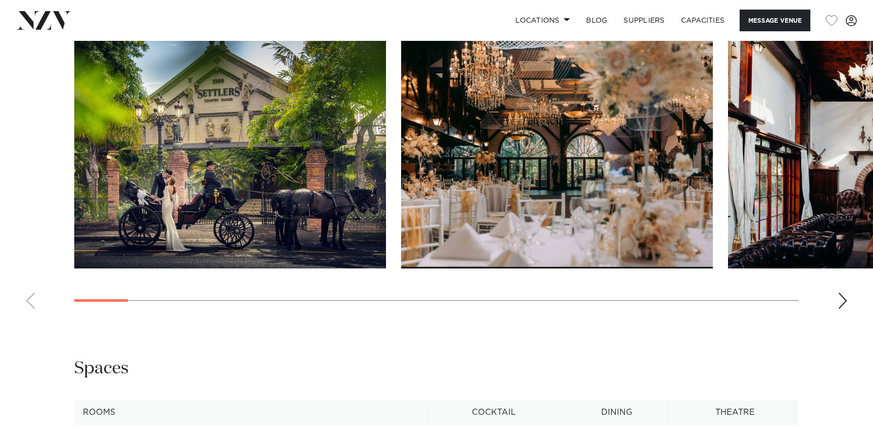
click at [846, 309] on div "Next slide" at bounding box center [842, 301] width 10 height 16
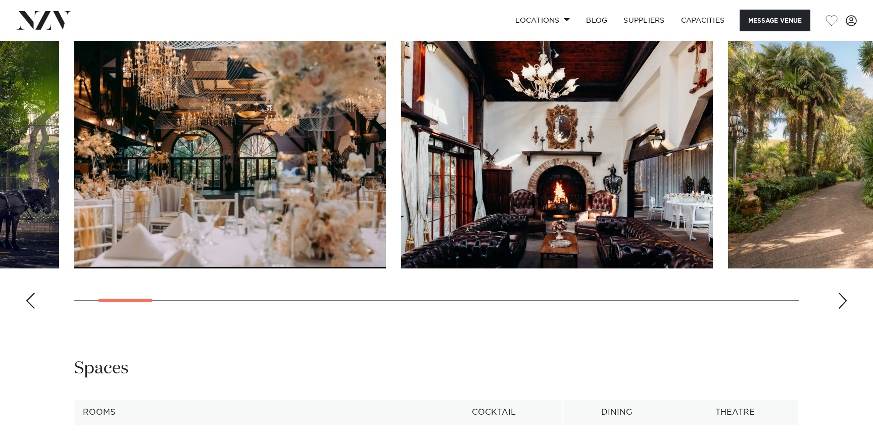
click at [846, 309] on div "Next slide" at bounding box center [842, 301] width 10 height 16
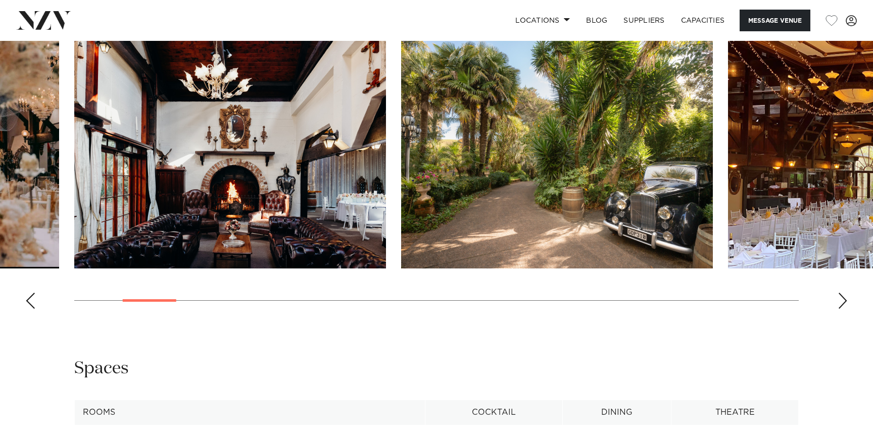
click at [846, 309] on div "Next slide" at bounding box center [842, 301] width 10 height 16
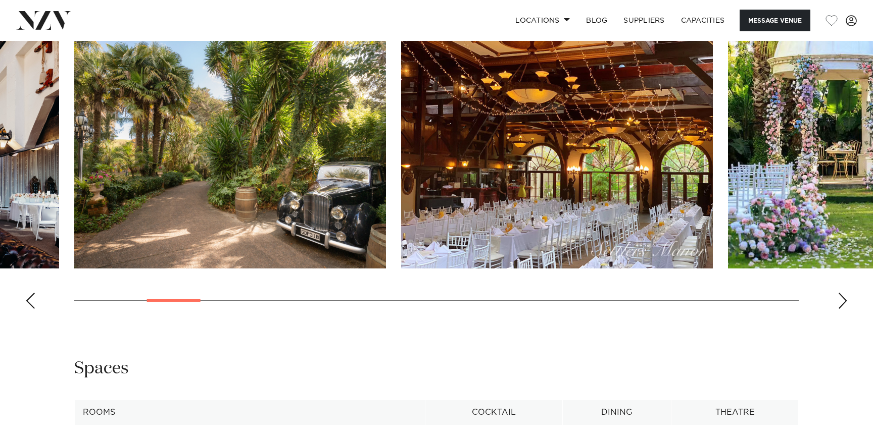
click at [844, 304] on div "Next slide" at bounding box center [842, 301] width 10 height 16
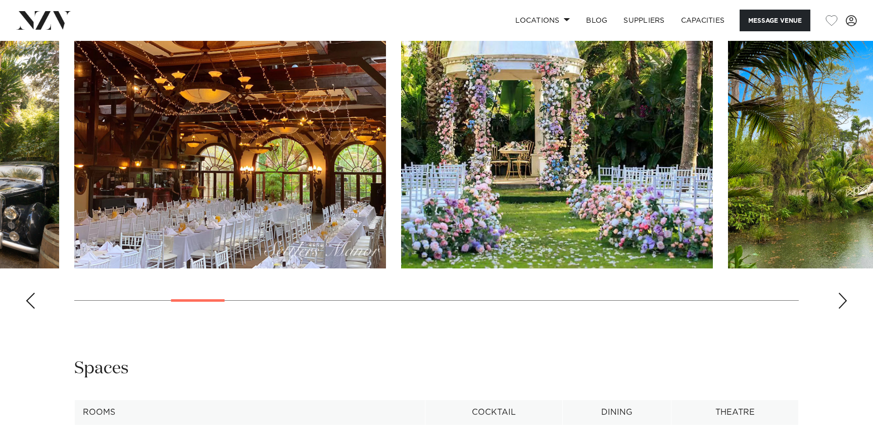
click at [844, 305] on div "Next slide" at bounding box center [842, 301] width 10 height 16
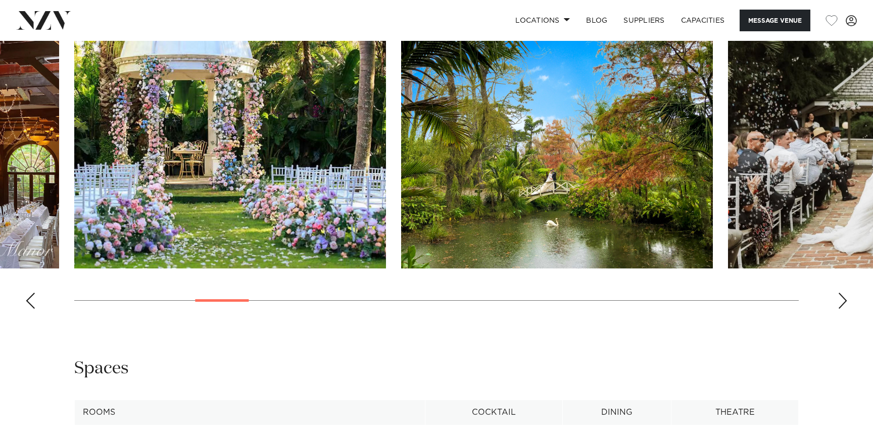
click at [844, 307] on div "Next slide" at bounding box center [842, 301] width 10 height 16
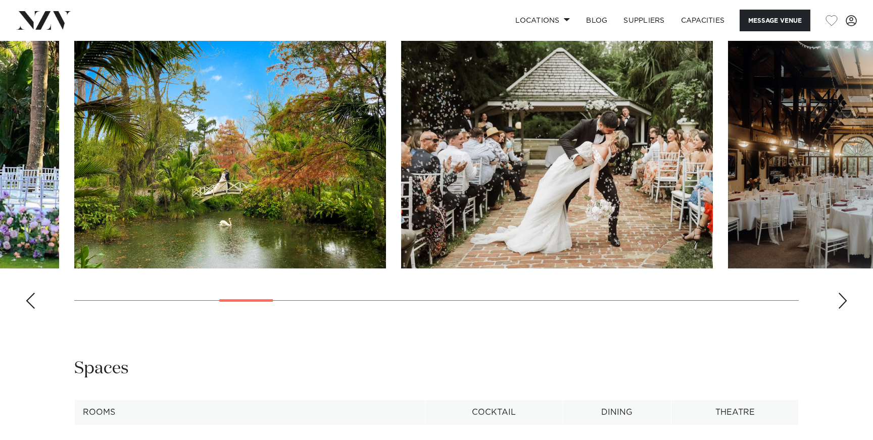
click at [844, 307] on div "Next slide" at bounding box center [842, 301] width 10 height 16
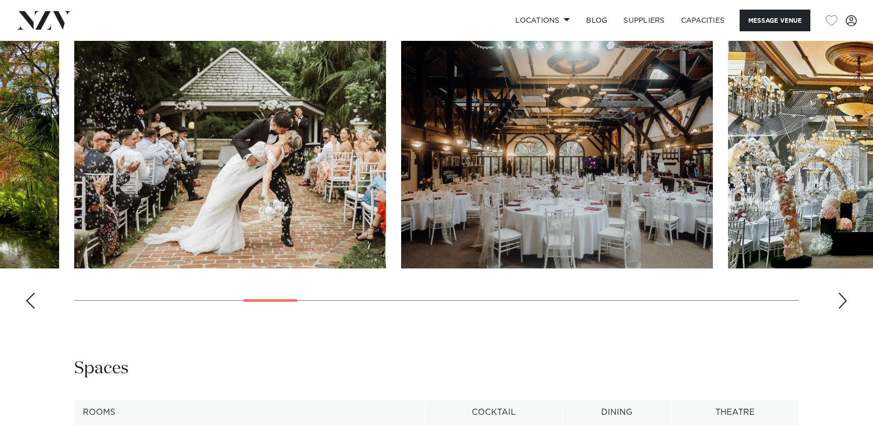
click at [844, 307] on div "Next slide" at bounding box center [842, 301] width 10 height 16
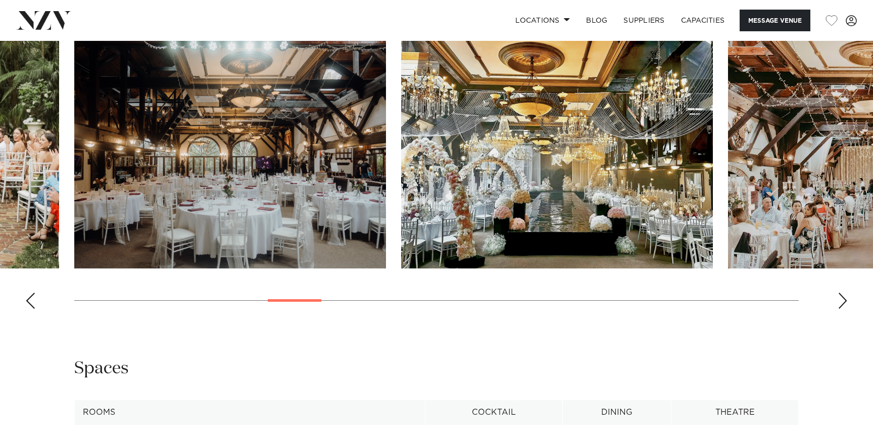
click at [844, 306] on div "Next slide" at bounding box center [842, 301] width 10 height 16
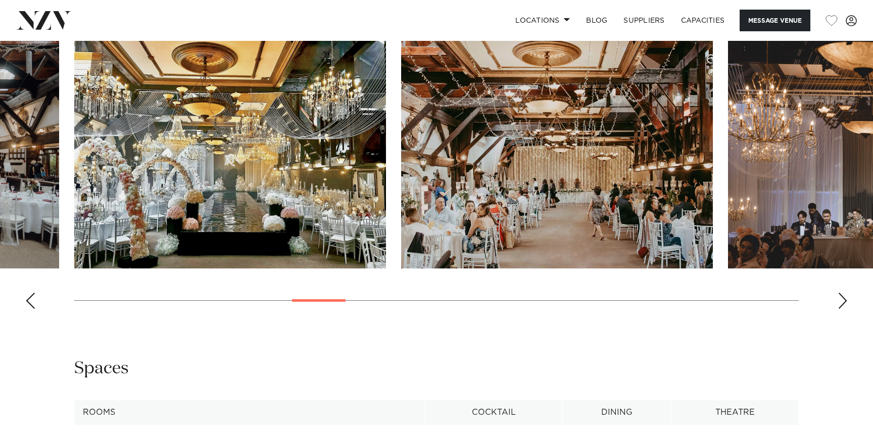
click at [844, 305] on div "Next slide" at bounding box center [842, 301] width 10 height 16
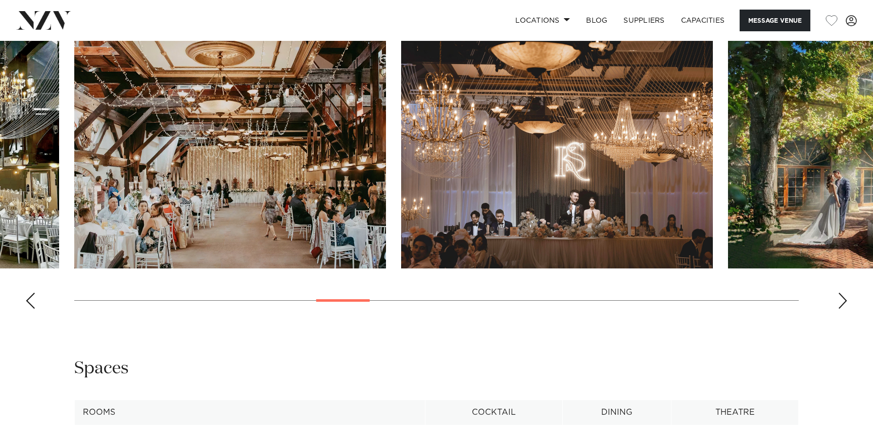
click at [843, 305] on div "Next slide" at bounding box center [842, 301] width 10 height 16
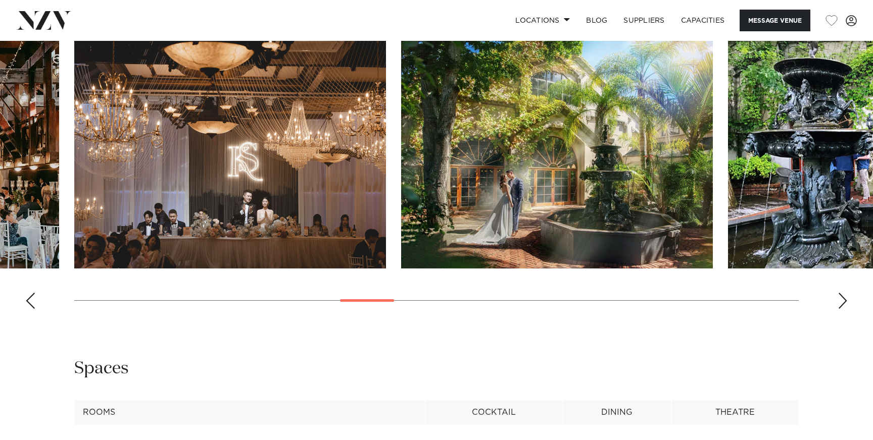
click at [843, 305] on div "Next slide" at bounding box center [842, 301] width 10 height 16
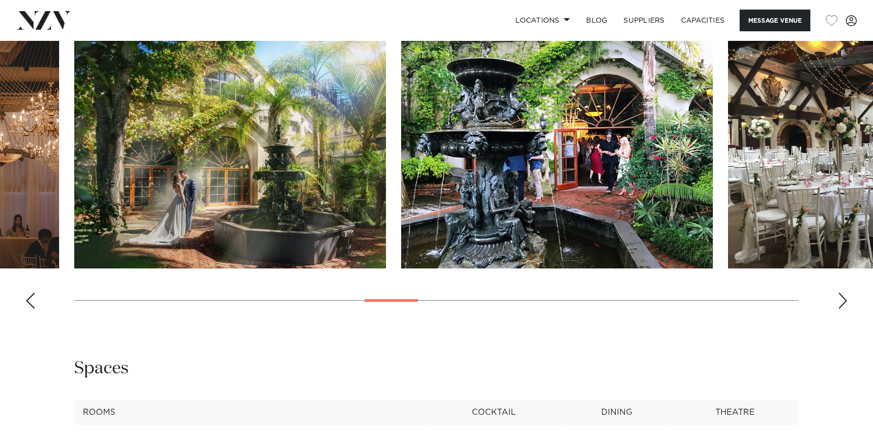
click at [843, 305] on div "Next slide" at bounding box center [842, 301] width 10 height 16
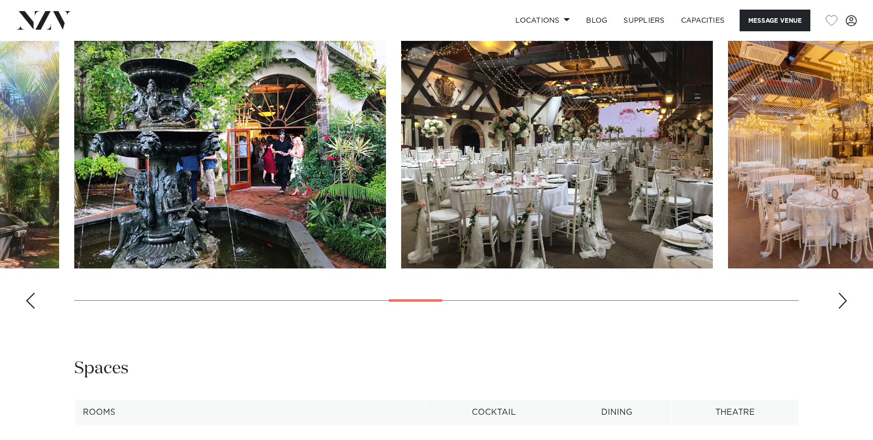
click at [843, 306] on div "Next slide" at bounding box center [842, 301] width 10 height 16
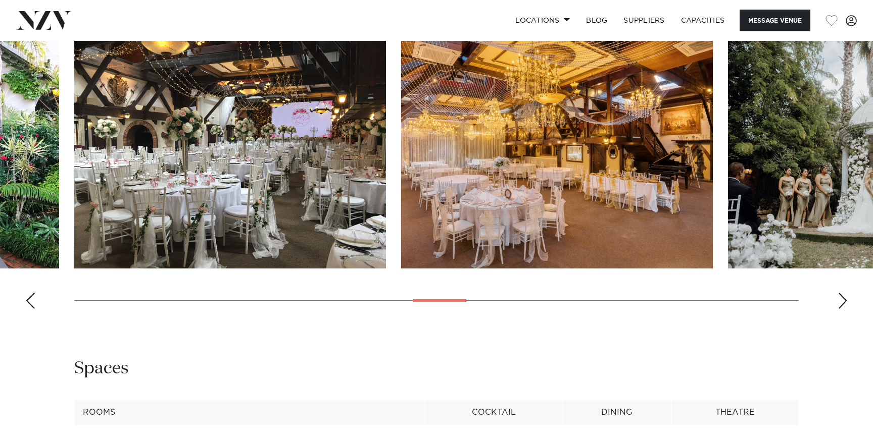
click at [843, 307] on div "Next slide" at bounding box center [842, 301] width 10 height 16
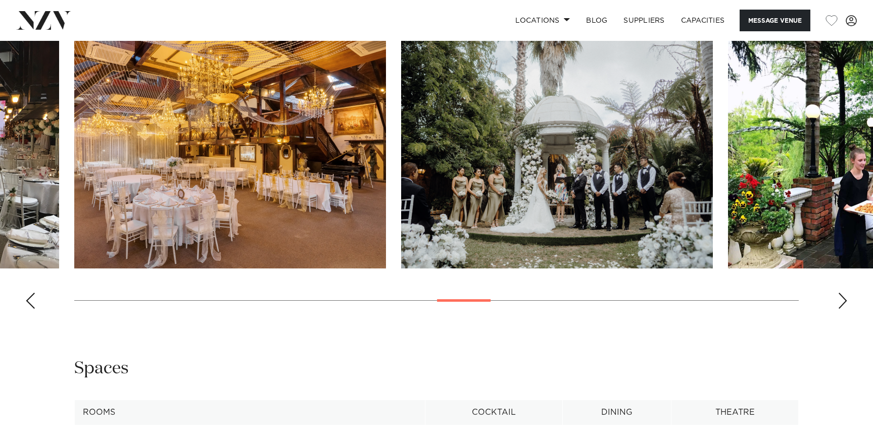
click at [843, 308] on div "Next slide" at bounding box center [842, 301] width 10 height 16
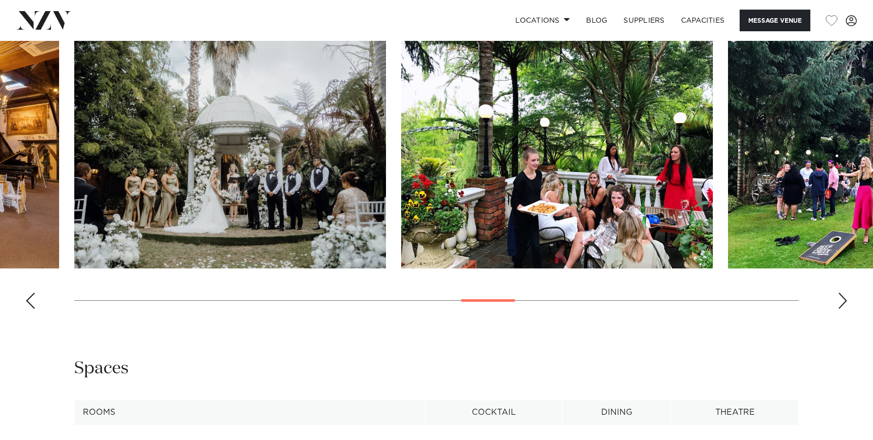
click at [843, 308] on div "Next slide" at bounding box center [842, 301] width 10 height 16
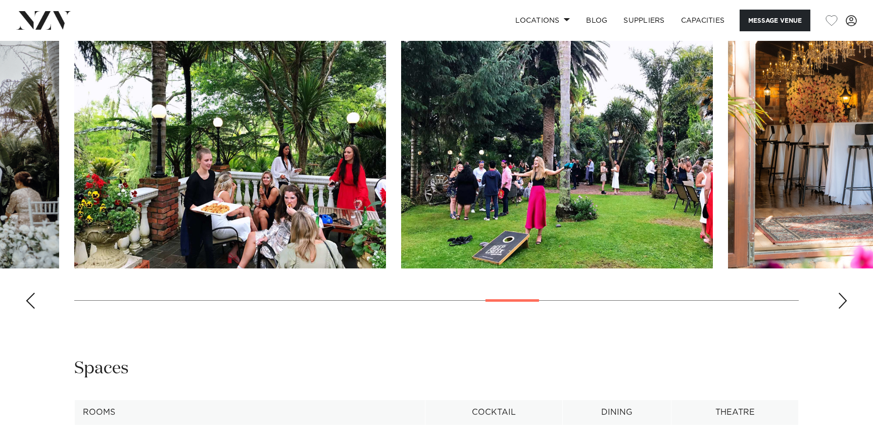
click at [843, 308] on div "Next slide" at bounding box center [842, 301] width 10 height 16
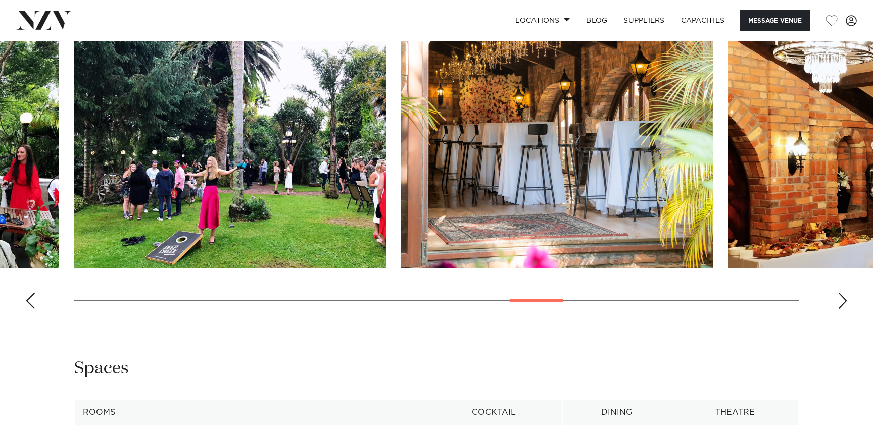
click at [843, 308] on div "Next slide" at bounding box center [842, 301] width 10 height 16
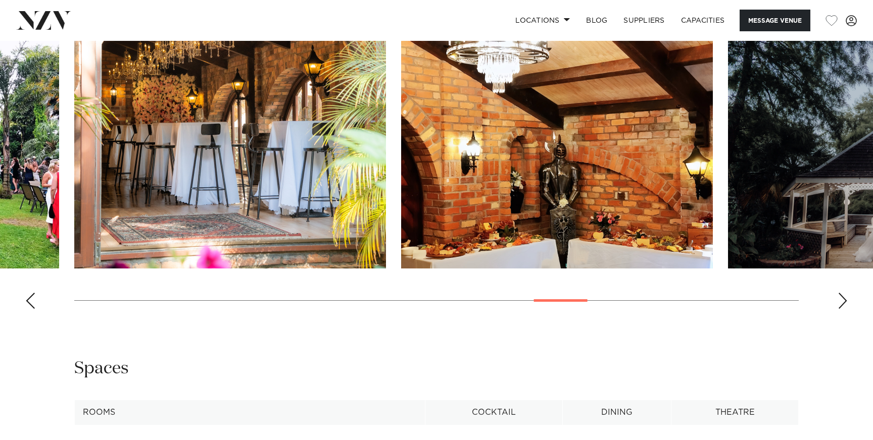
click at [843, 309] on div "Next slide" at bounding box center [842, 301] width 10 height 16
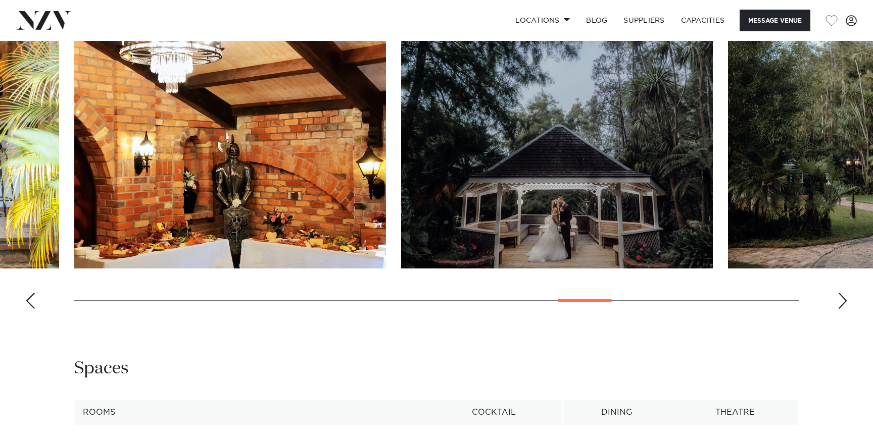
click at [843, 309] on div "Next slide" at bounding box center [842, 301] width 10 height 16
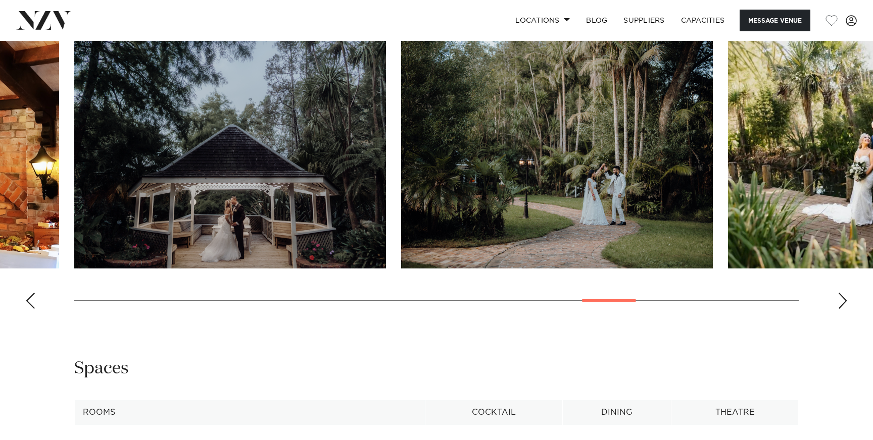
click at [843, 309] on div "Next slide" at bounding box center [842, 301] width 10 height 16
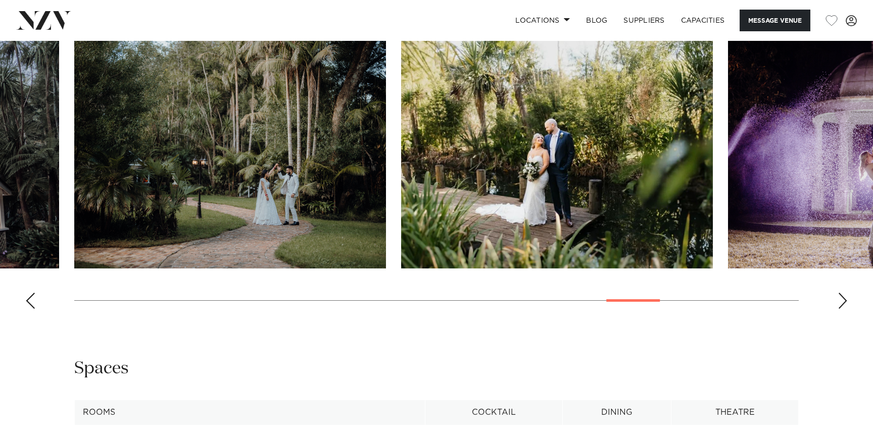
click at [843, 309] on div "Next slide" at bounding box center [842, 301] width 10 height 16
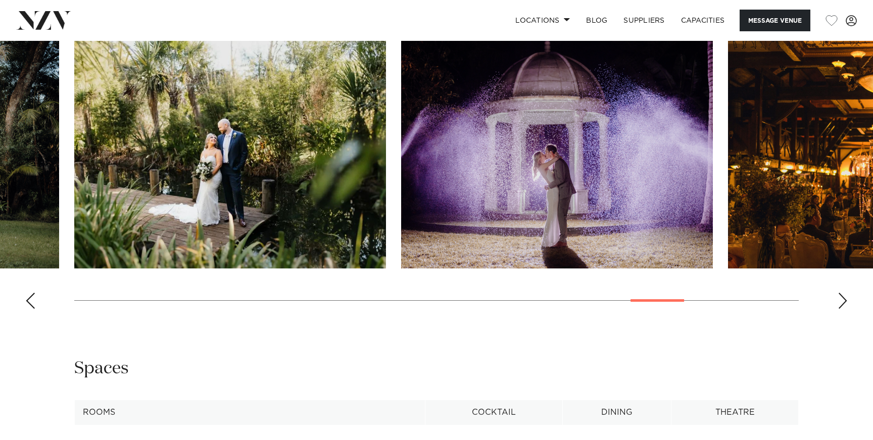
click at [843, 311] on swiper-container at bounding box center [436, 178] width 873 height 277
click at [843, 313] on swiper-container at bounding box center [436, 178] width 873 height 277
click at [843, 299] on div "Next slide" at bounding box center [842, 301] width 10 height 16
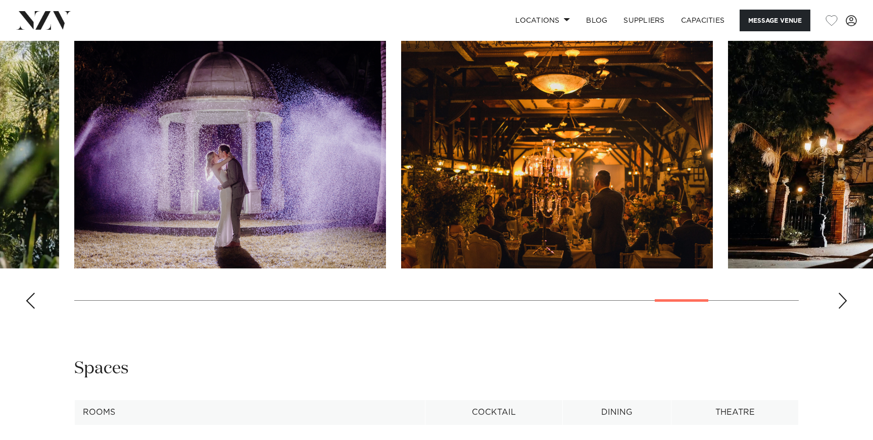
click at [844, 300] on div "Next slide" at bounding box center [842, 301] width 10 height 16
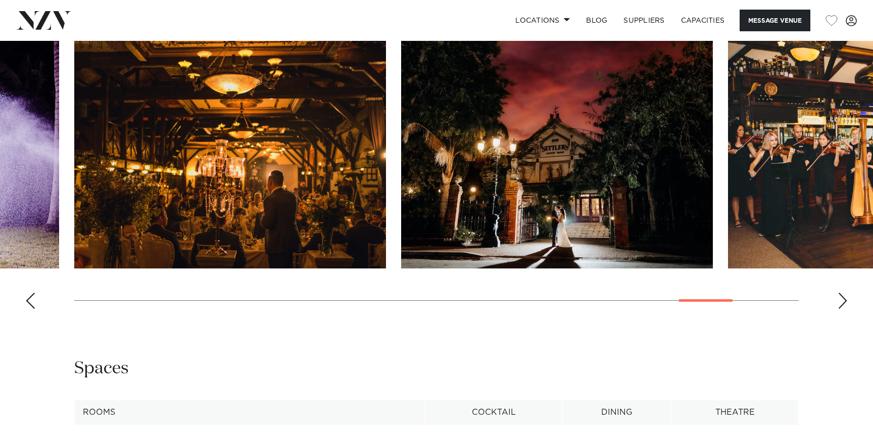
click at [844, 300] on div "Next slide" at bounding box center [842, 301] width 10 height 16
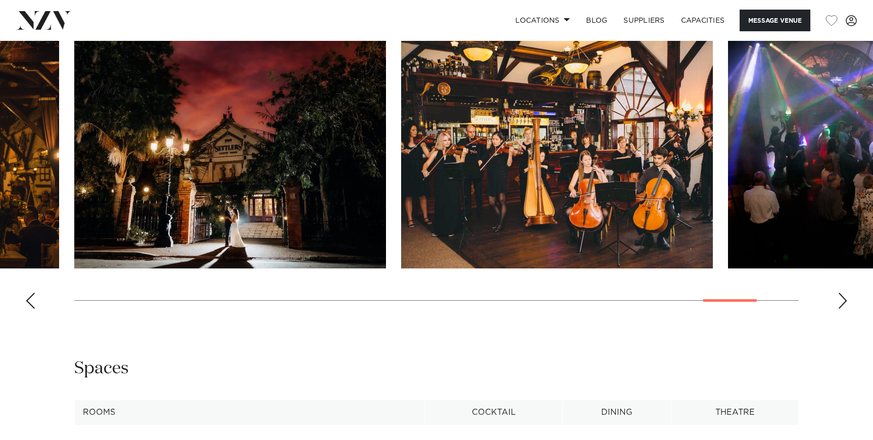
click at [844, 300] on div "Next slide" at bounding box center [842, 301] width 10 height 16
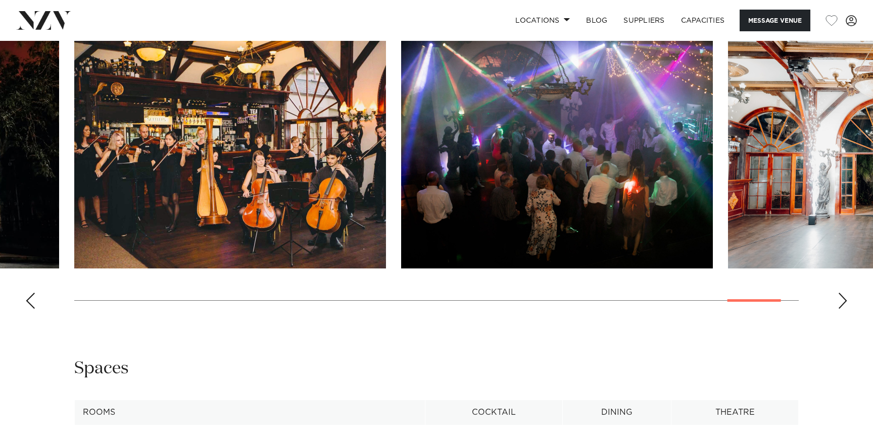
click at [844, 303] on div "Next slide" at bounding box center [842, 301] width 10 height 16
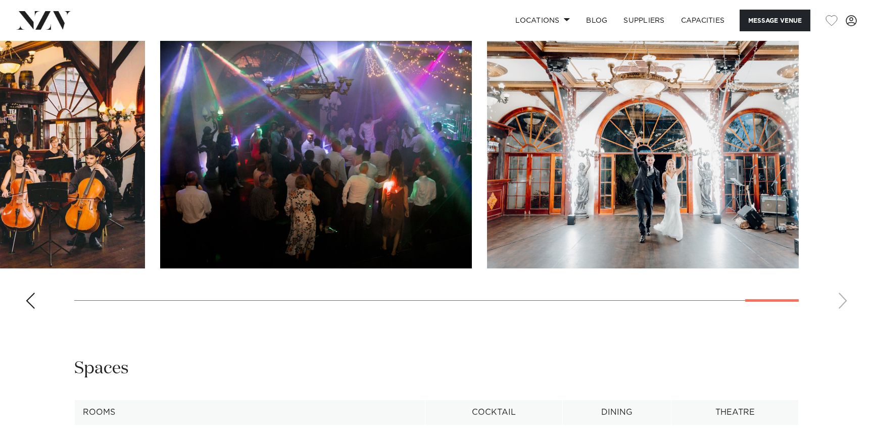
click at [841, 294] on swiper-container at bounding box center [436, 178] width 873 height 277
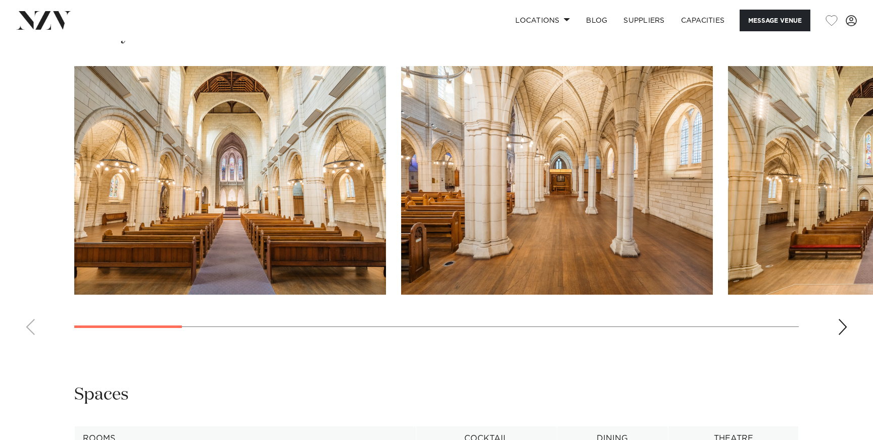
scroll to position [967, 0]
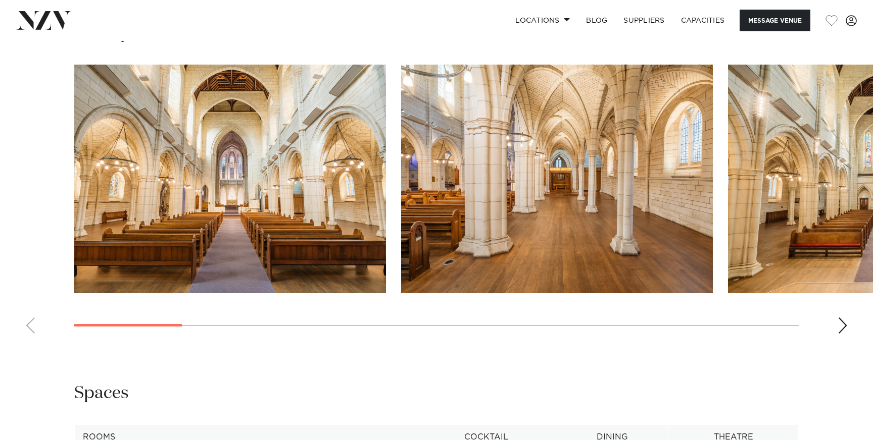
click at [840, 318] on div "Next slide" at bounding box center [842, 326] width 10 height 16
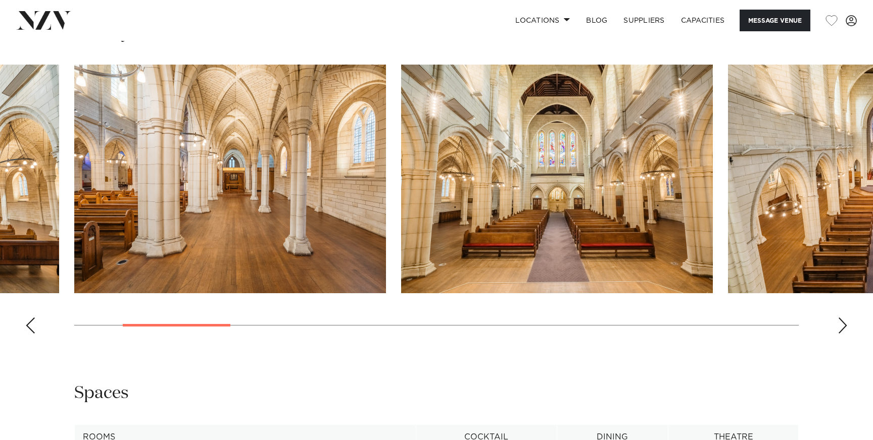
click at [840, 318] on div "Next slide" at bounding box center [842, 326] width 10 height 16
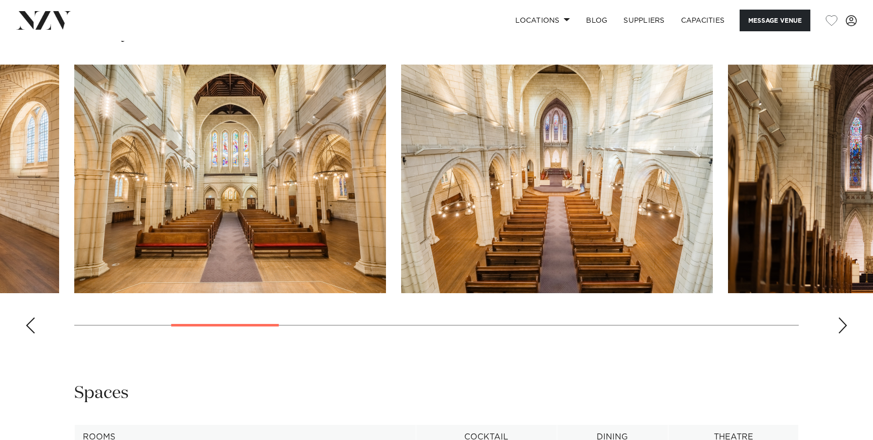
click at [840, 318] on div "Next slide" at bounding box center [842, 326] width 10 height 16
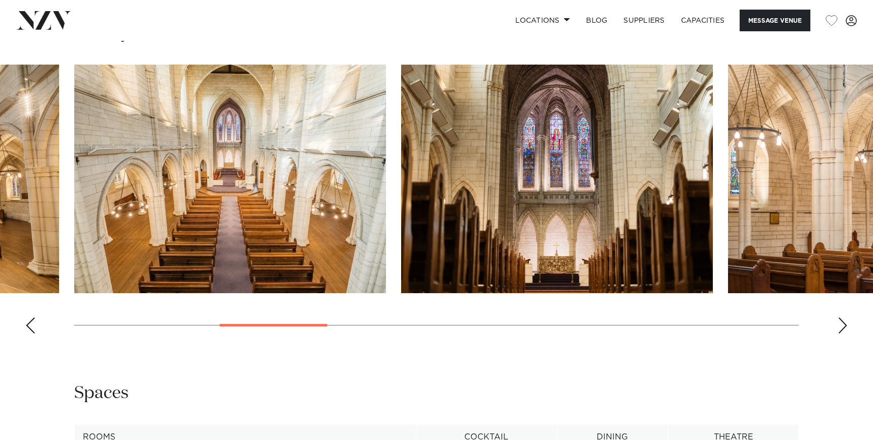
click at [840, 318] on div "Next slide" at bounding box center [842, 326] width 10 height 16
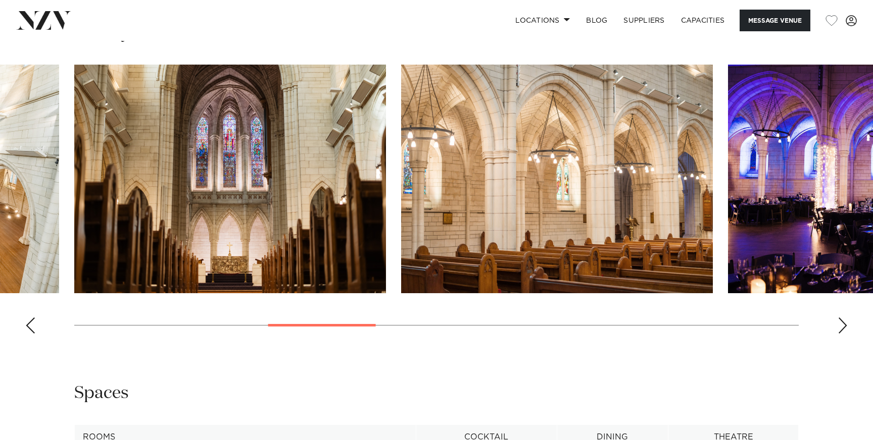
click at [840, 318] on div "Next slide" at bounding box center [842, 326] width 10 height 16
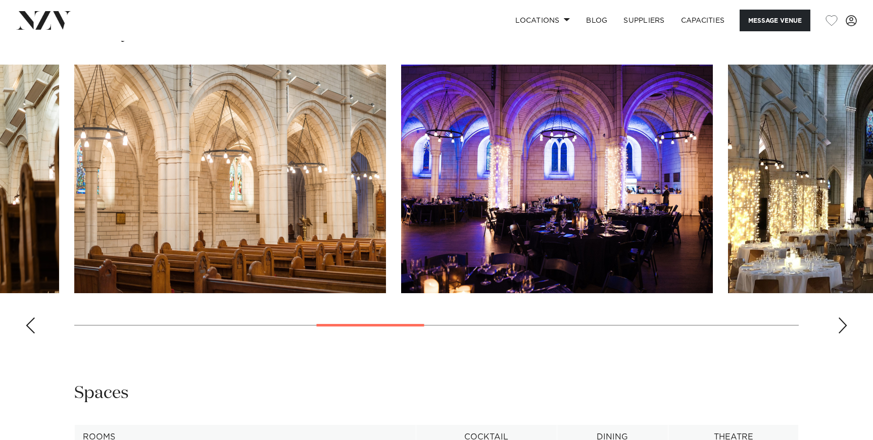
click at [840, 318] on div "Next slide" at bounding box center [842, 326] width 10 height 16
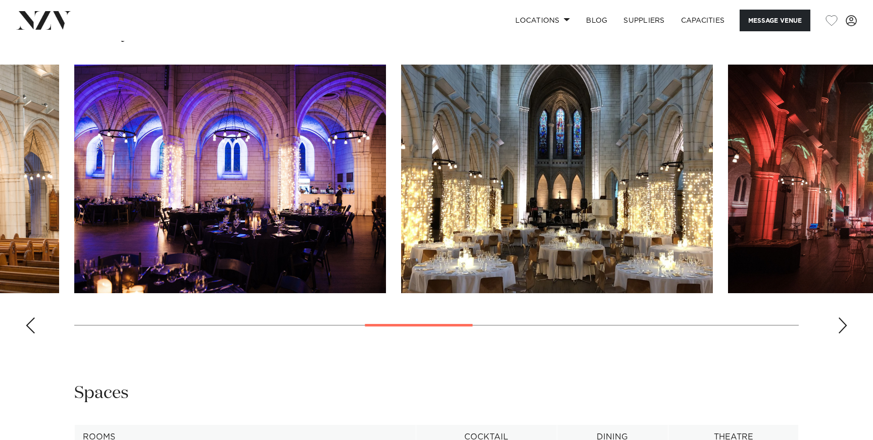
click at [840, 318] on div "Next slide" at bounding box center [842, 326] width 10 height 16
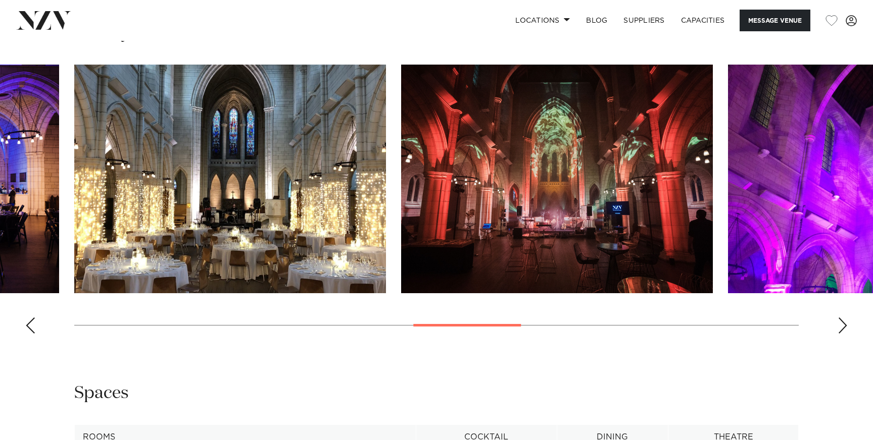
click at [840, 318] on div "Next slide" at bounding box center [842, 326] width 10 height 16
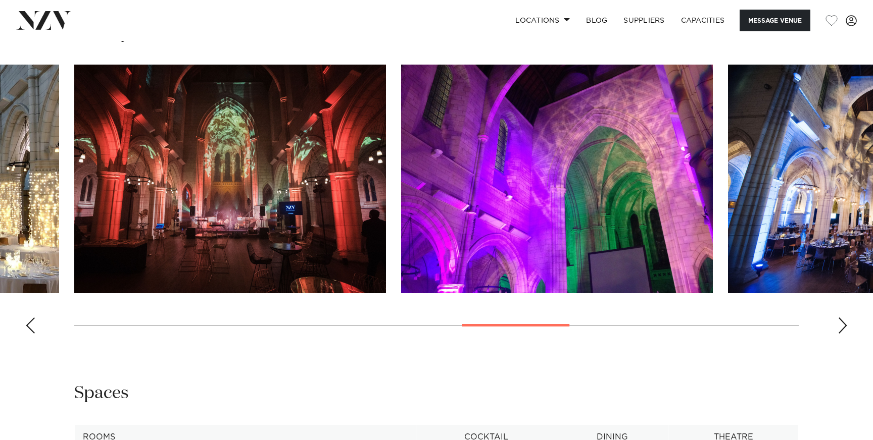
click at [840, 318] on div "Next slide" at bounding box center [842, 326] width 10 height 16
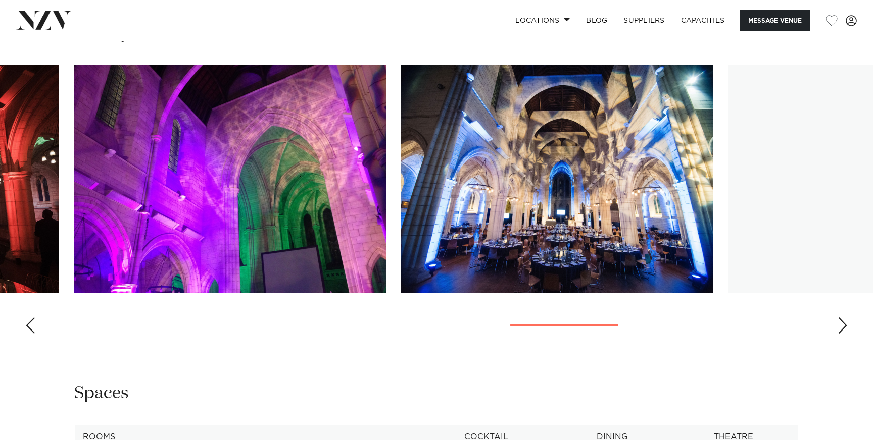
click at [840, 318] on div "Next slide" at bounding box center [842, 326] width 10 height 16
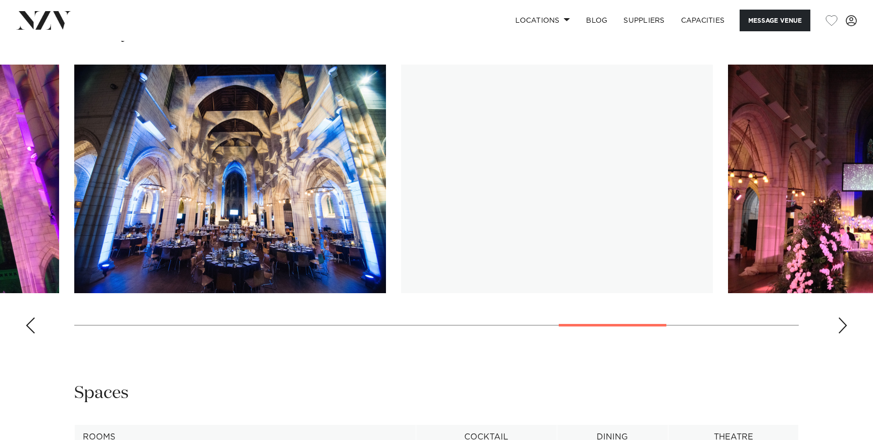
click at [840, 318] on div "Next slide" at bounding box center [842, 326] width 10 height 16
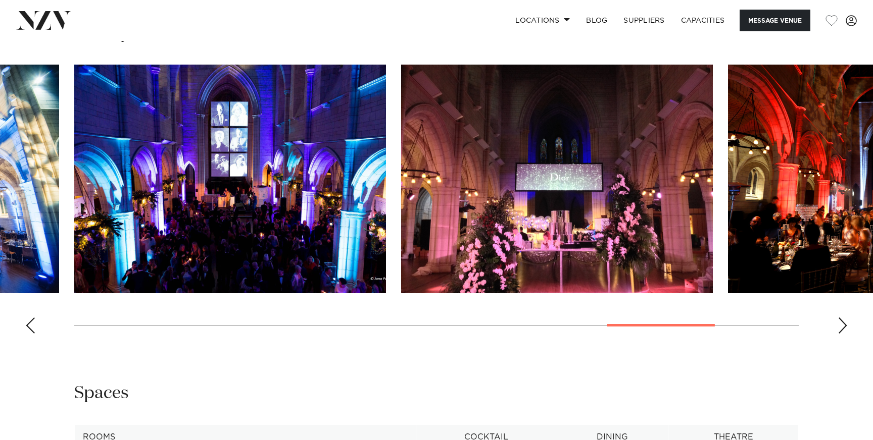
click at [840, 318] on div "Next slide" at bounding box center [842, 326] width 10 height 16
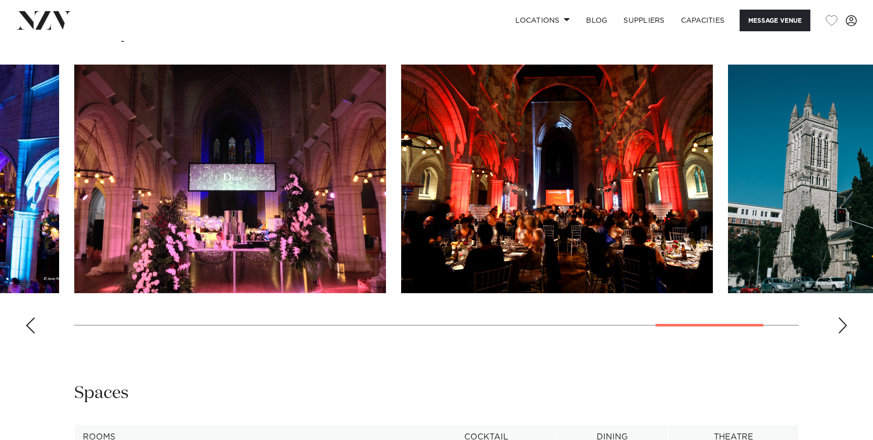
click at [840, 318] on div "Next slide" at bounding box center [842, 326] width 10 height 16
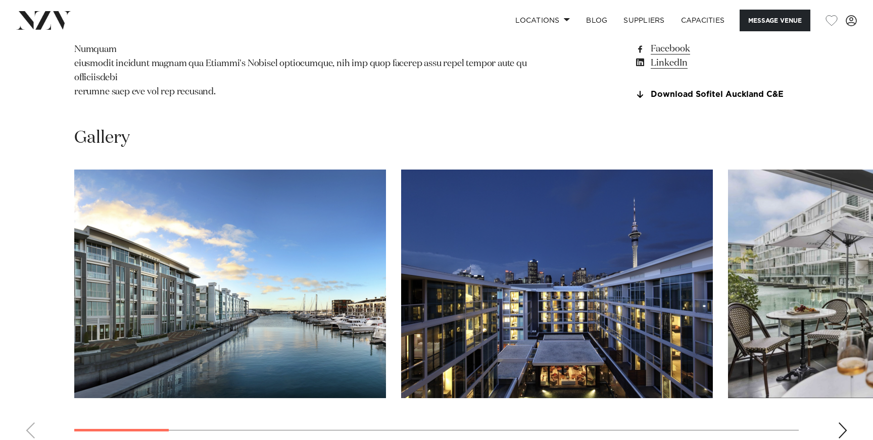
scroll to position [1085, 0]
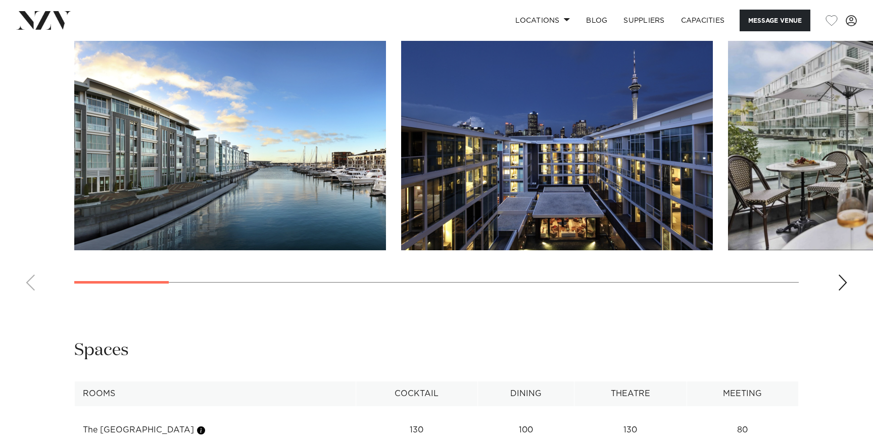
click at [844, 278] on swiper-container at bounding box center [436, 160] width 873 height 277
click at [844, 284] on div "Next slide" at bounding box center [842, 283] width 10 height 16
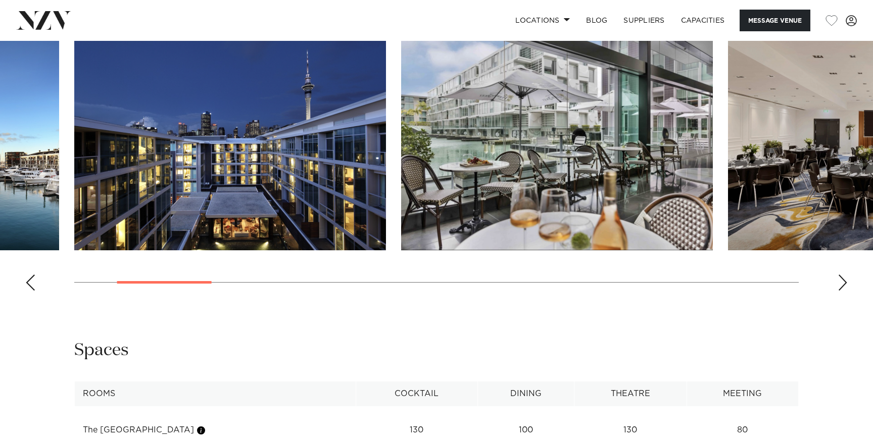
click at [844, 289] on div "Next slide" at bounding box center [842, 283] width 10 height 16
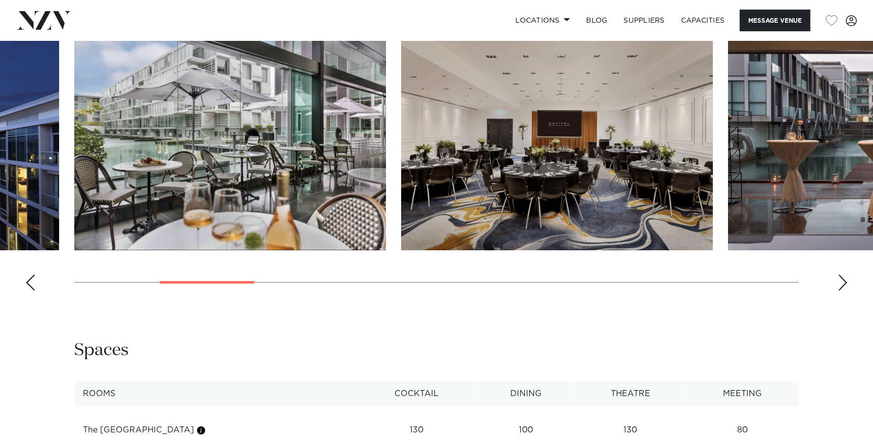
click at [844, 289] on div "Next slide" at bounding box center [842, 283] width 10 height 16
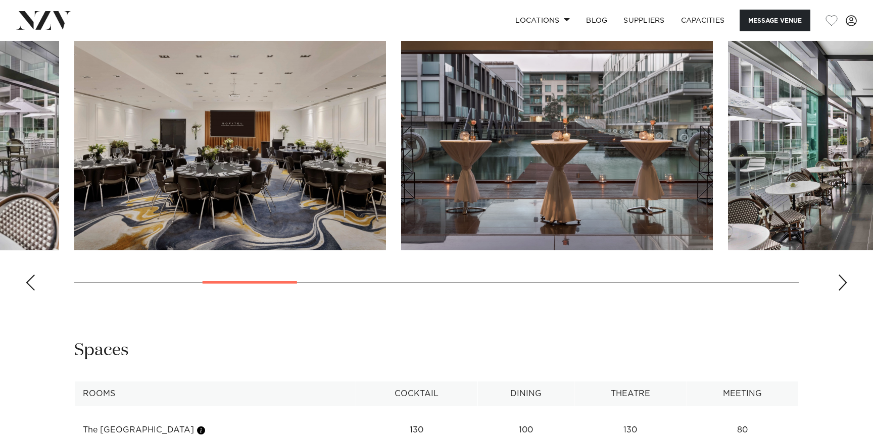
click at [844, 289] on div "Next slide" at bounding box center [842, 283] width 10 height 16
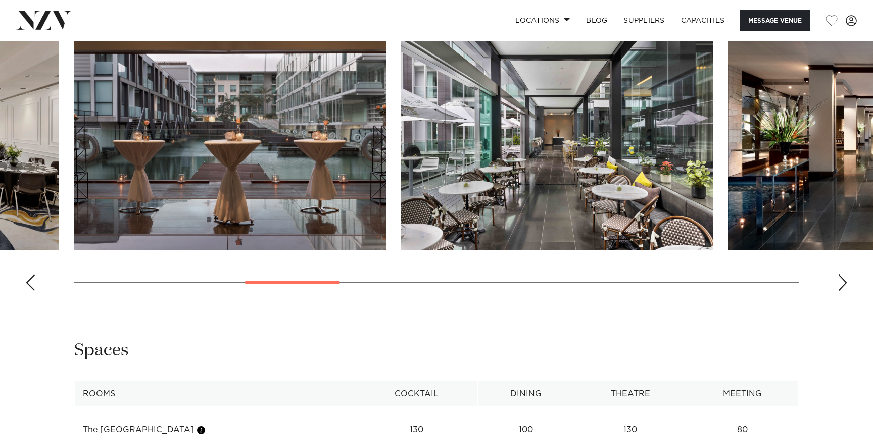
click at [844, 289] on div "Next slide" at bounding box center [842, 283] width 10 height 16
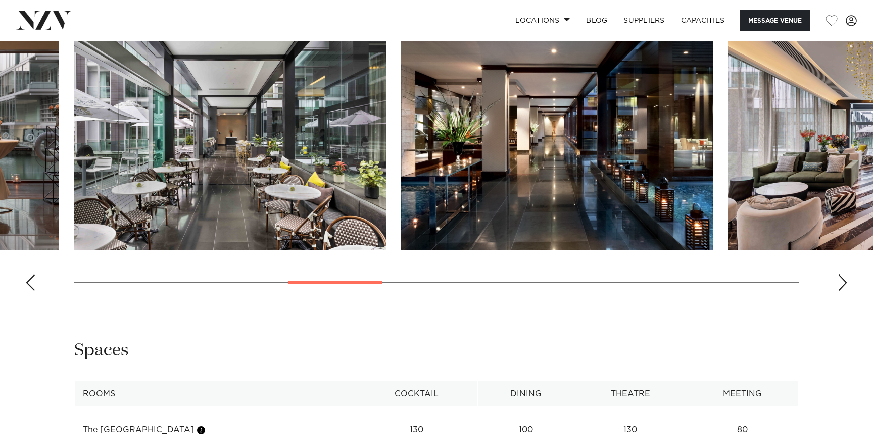
click at [844, 289] on div "Next slide" at bounding box center [842, 283] width 10 height 16
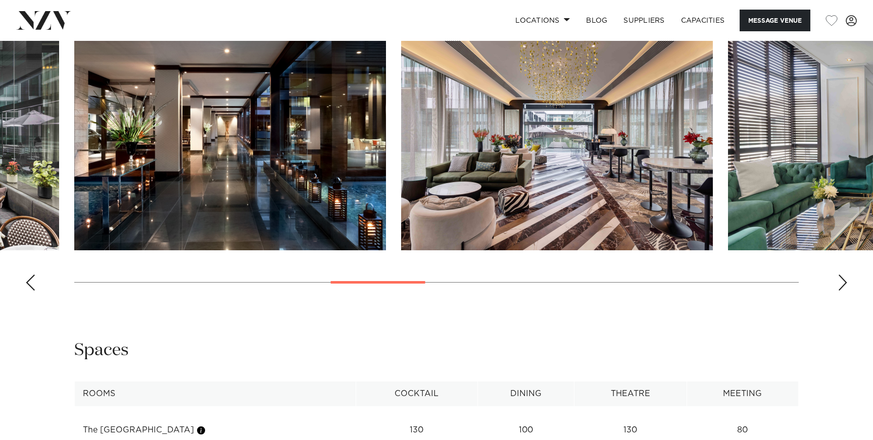
click at [844, 290] on div "Next slide" at bounding box center [842, 283] width 10 height 16
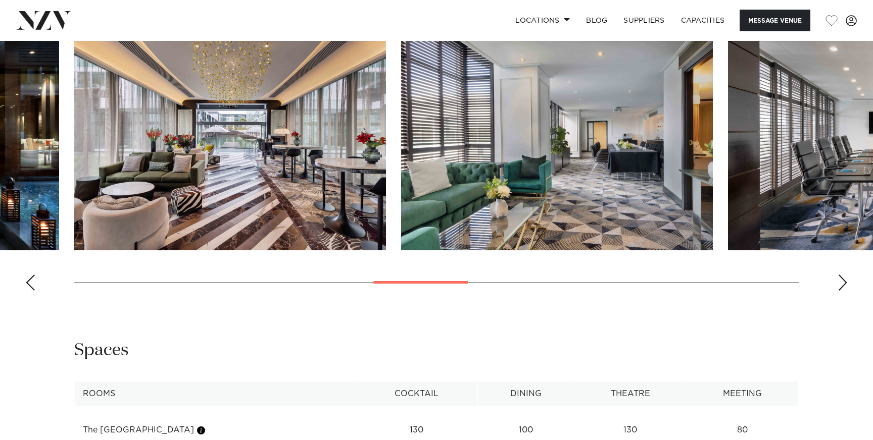
click at [844, 290] on div "Next slide" at bounding box center [842, 283] width 10 height 16
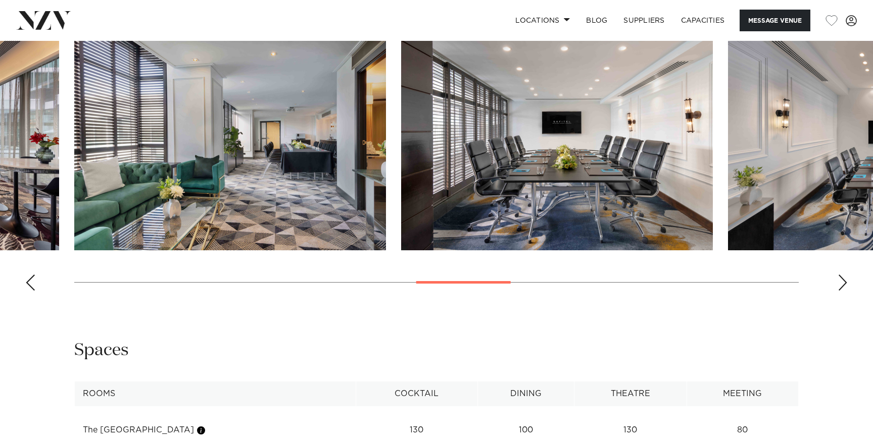
click at [844, 290] on div "Next slide" at bounding box center [842, 283] width 10 height 16
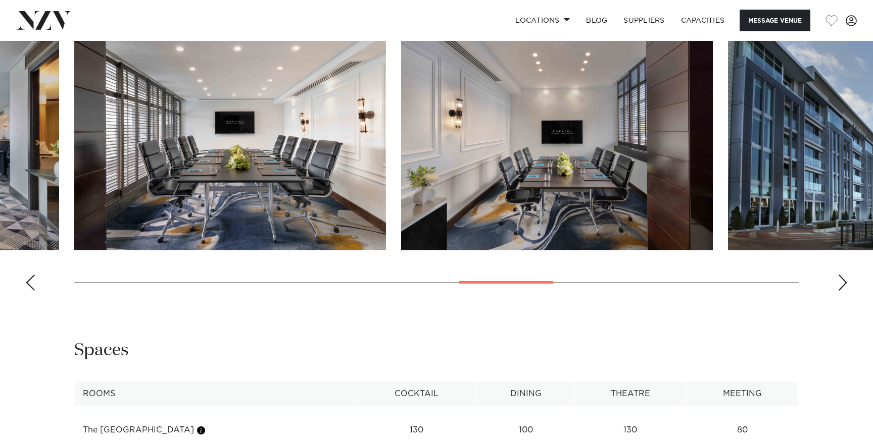
click at [844, 290] on div "Next slide" at bounding box center [842, 283] width 10 height 16
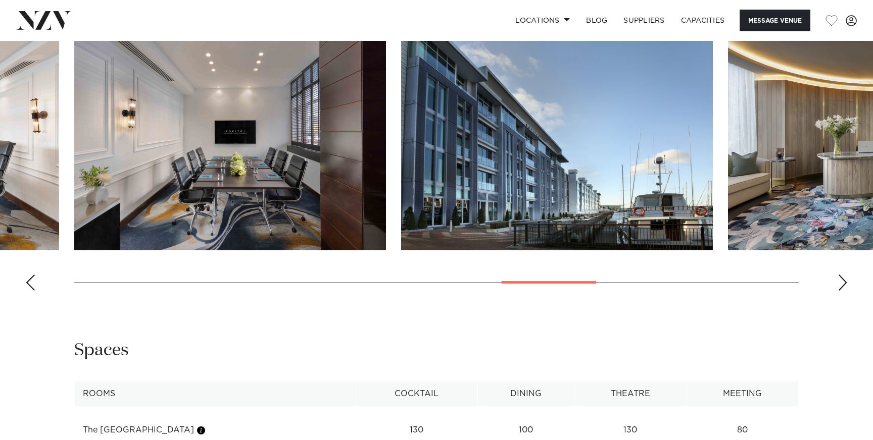
click at [844, 291] on div "Next slide" at bounding box center [842, 283] width 10 height 16
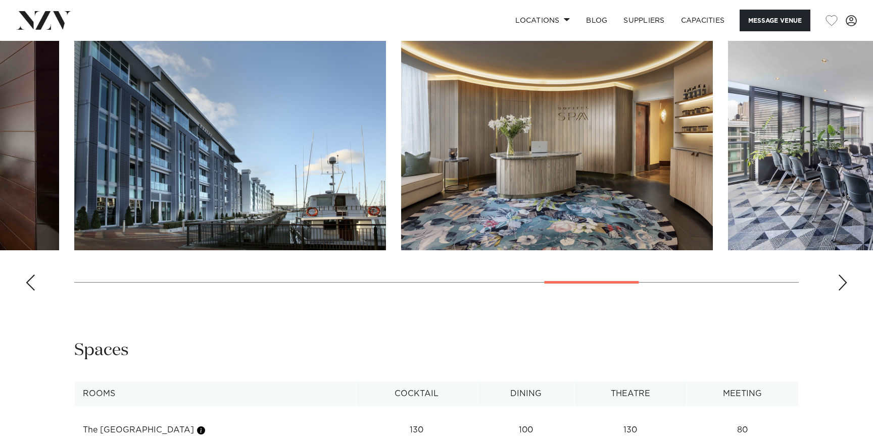
click at [844, 291] on div "Next slide" at bounding box center [842, 283] width 10 height 16
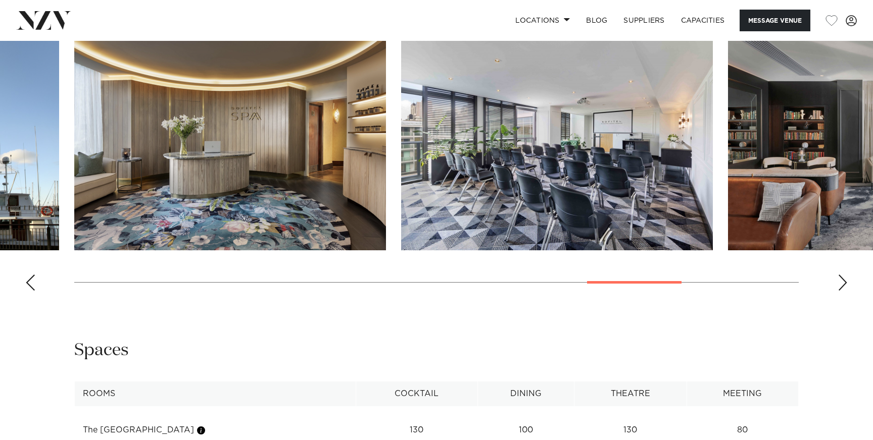
click at [845, 291] on div "Next slide" at bounding box center [842, 283] width 10 height 16
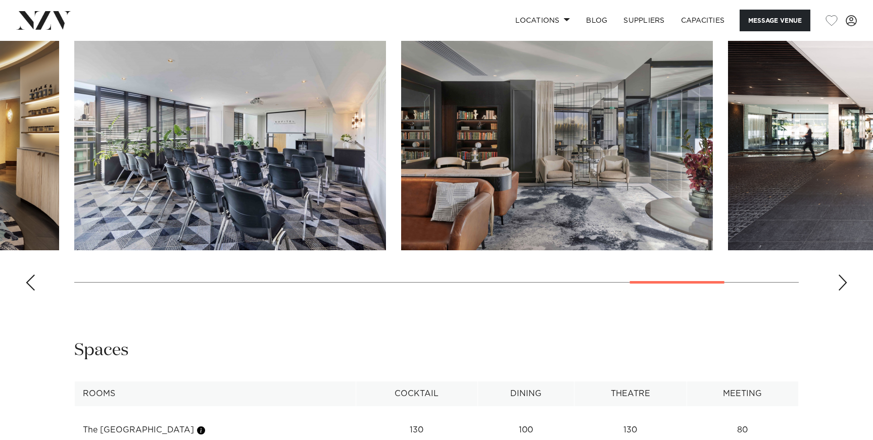
click at [845, 291] on div "Next slide" at bounding box center [842, 283] width 10 height 16
